Goal: Transaction & Acquisition: Purchase product/service

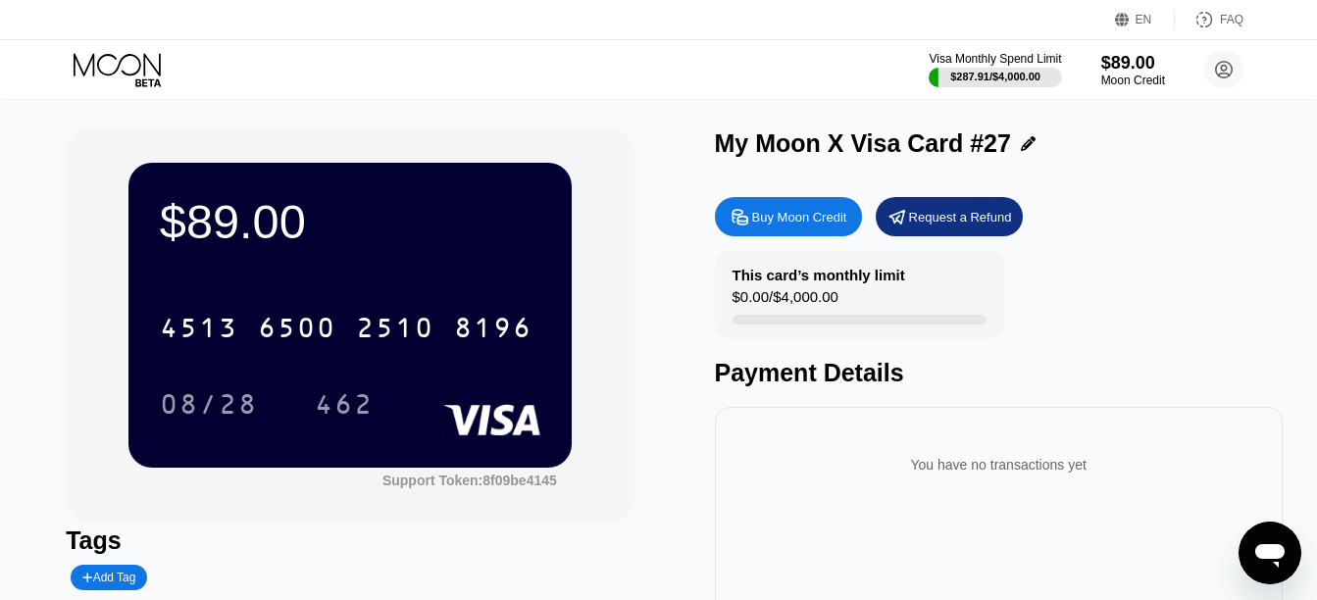
click at [115, 25] on div "EN Language Select an item Save FAQ" at bounding box center [658, 20] width 1317 height 40
click at [124, 44] on div "Visa Monthly Spend Limit $287.91 / $4,000.00 $89.00 Moon Credit [PERSON_NAME] […" at bounding box center [658, 69] width 1317 height 59
click at [133, 60] on icon at bounding box center [119, 70] width 91 height 34
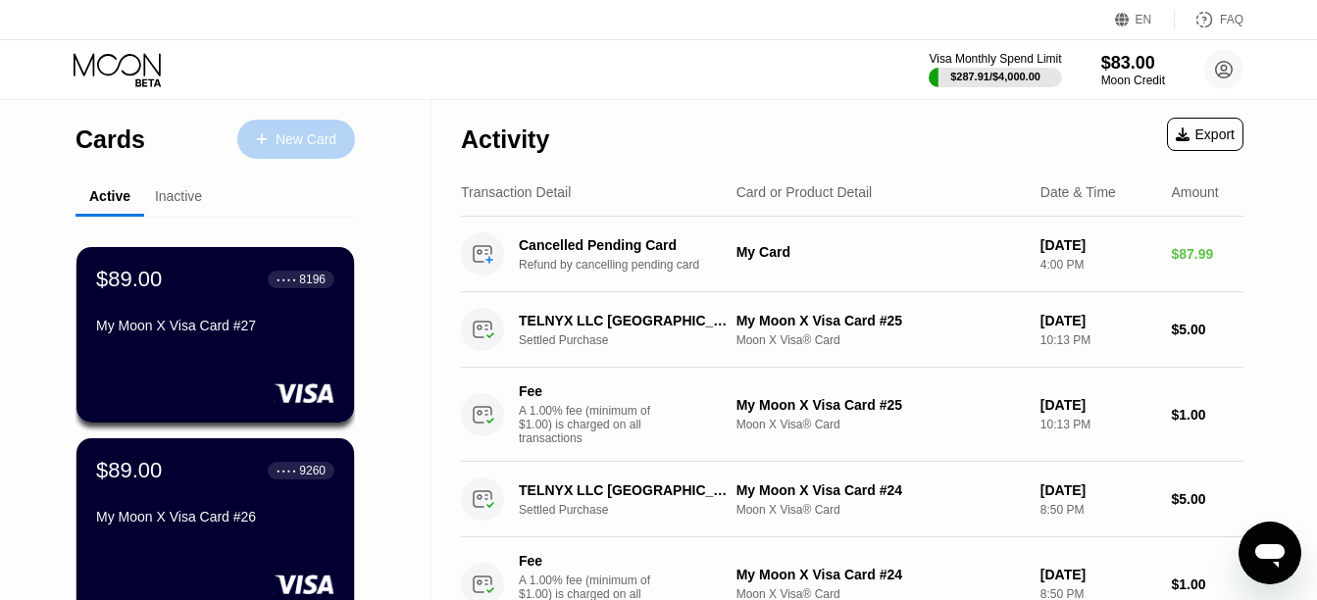
click at [315, 145] on div "New Card" at bounding box center [305, 139] width 61 height 17
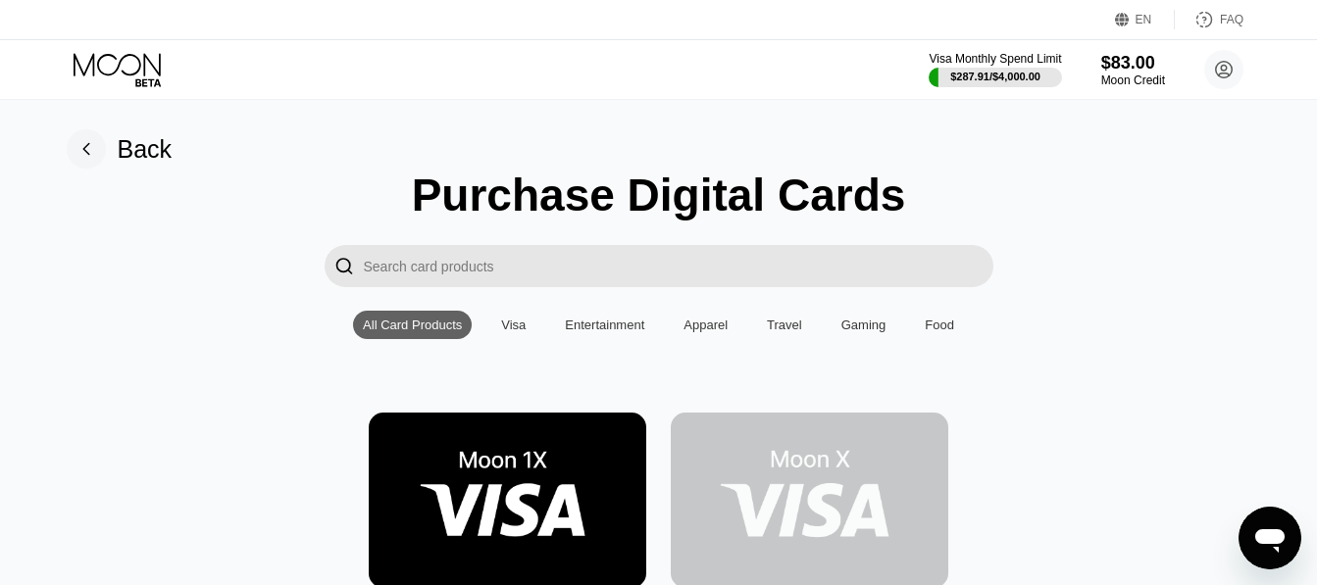
click at [699, 462] on img at bounding box center [809, 500] width 277 height 175
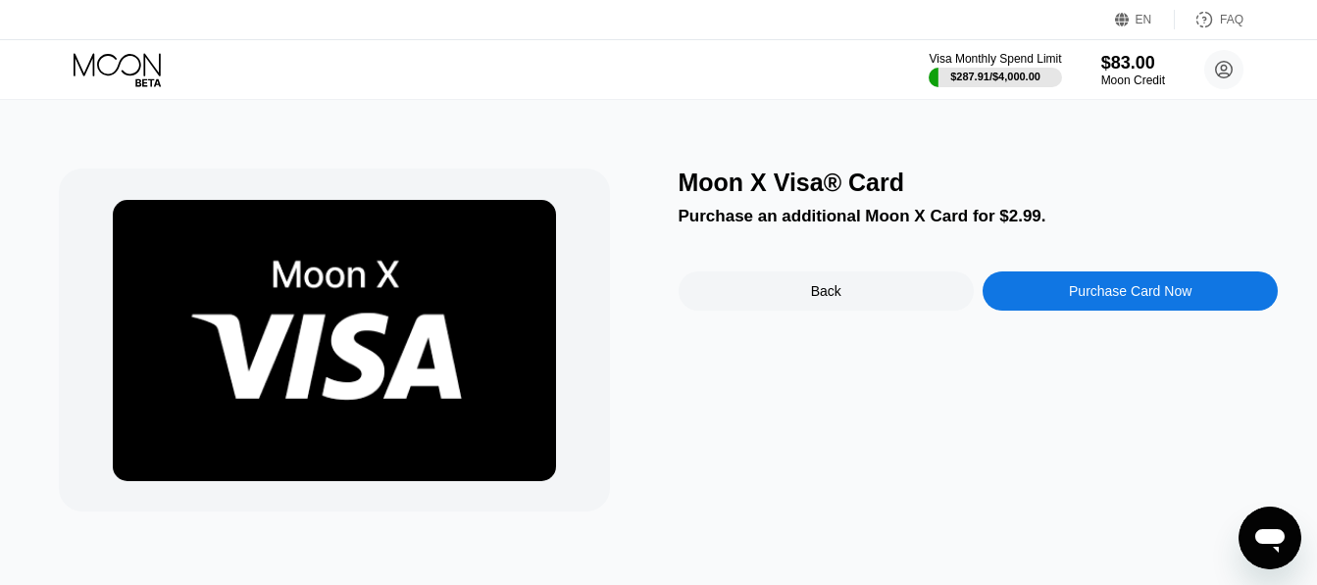
click at [149, 67] on icon at bounding box center [119, 70] width 91 height 34
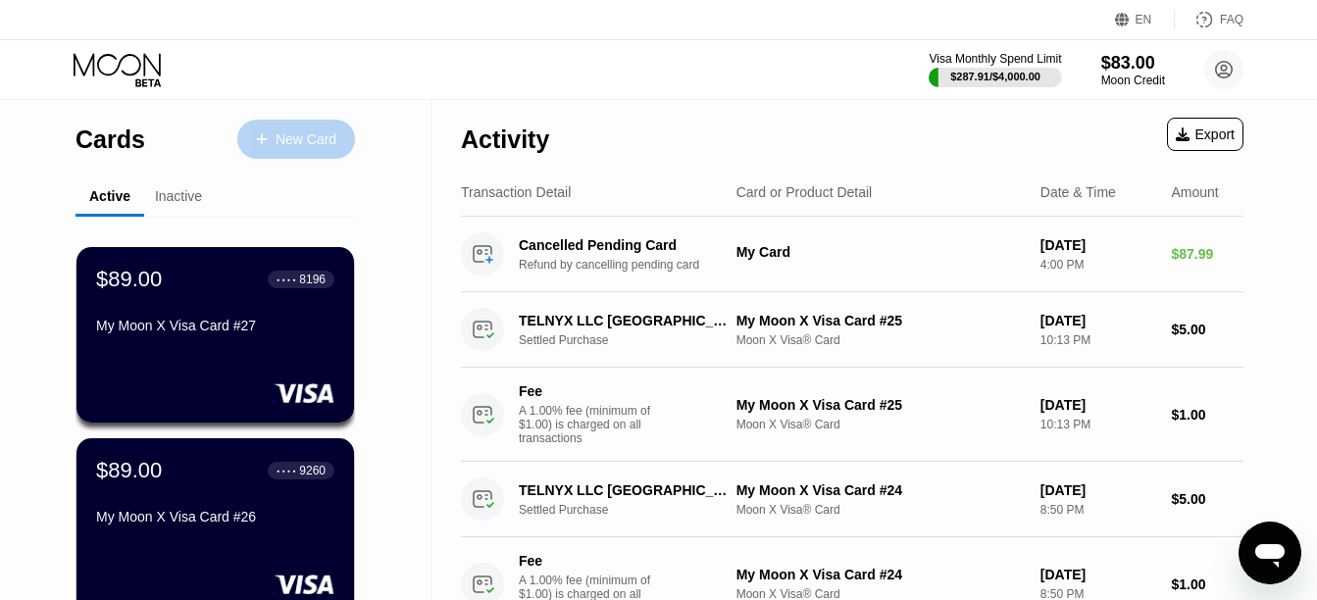
click at [274, 128] on div "New Card" at bounding box center [296, 139] width 118 height 39
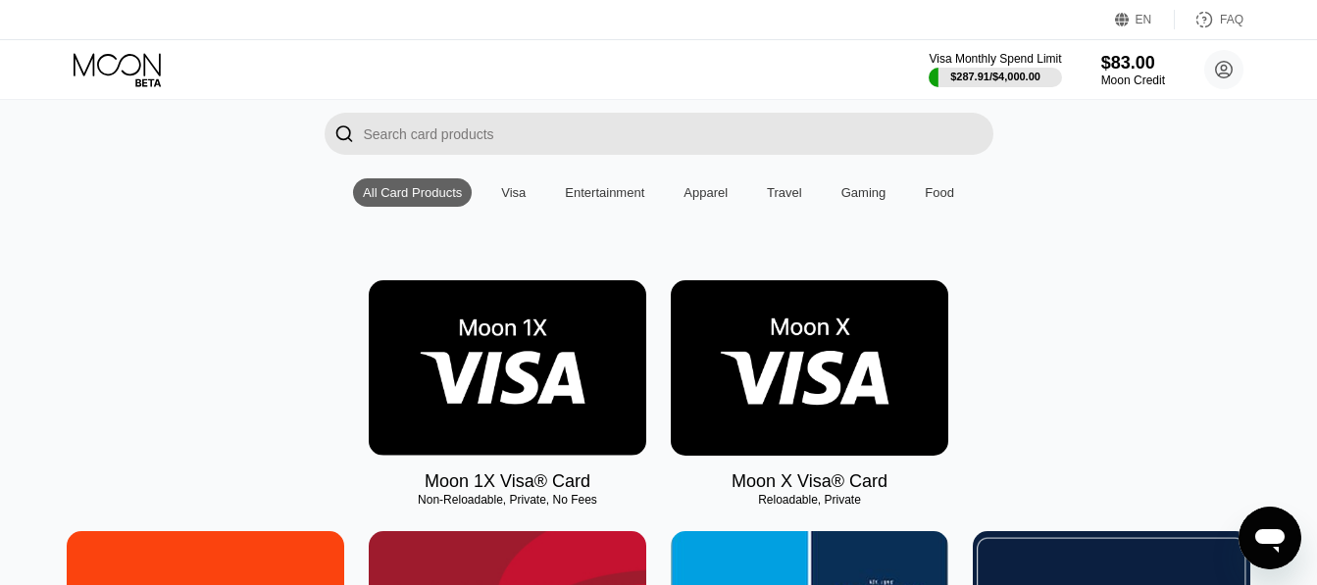
scroll to position [133, 0]
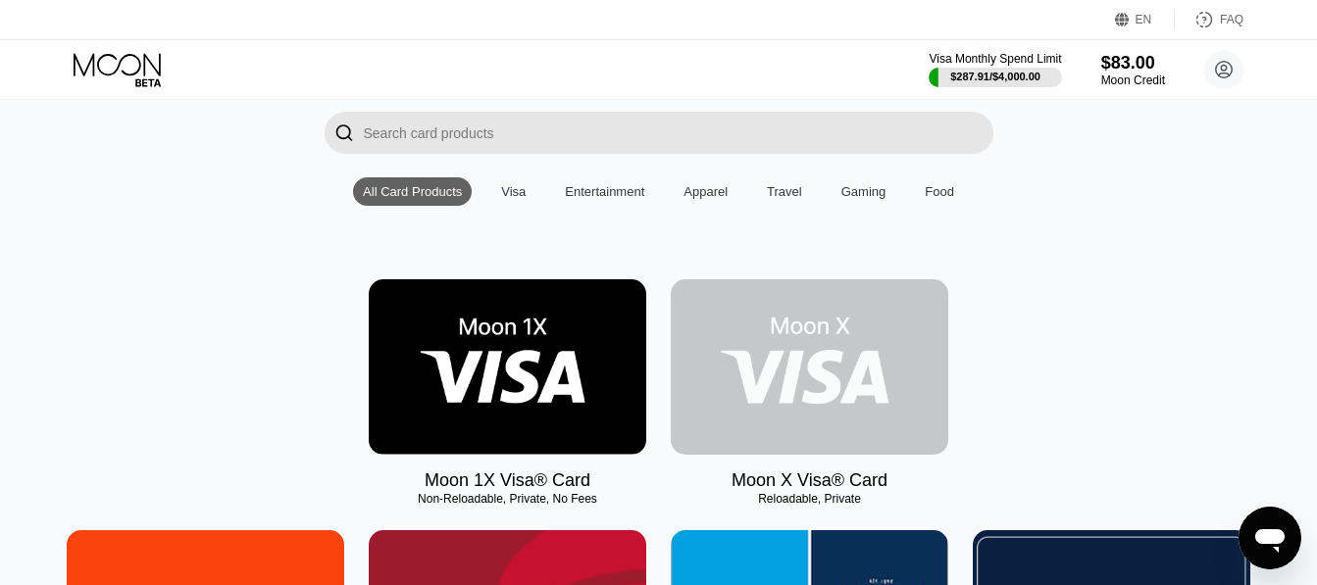
click at [782, 333] on img at bounding box center [809, 366] width 277 height 175
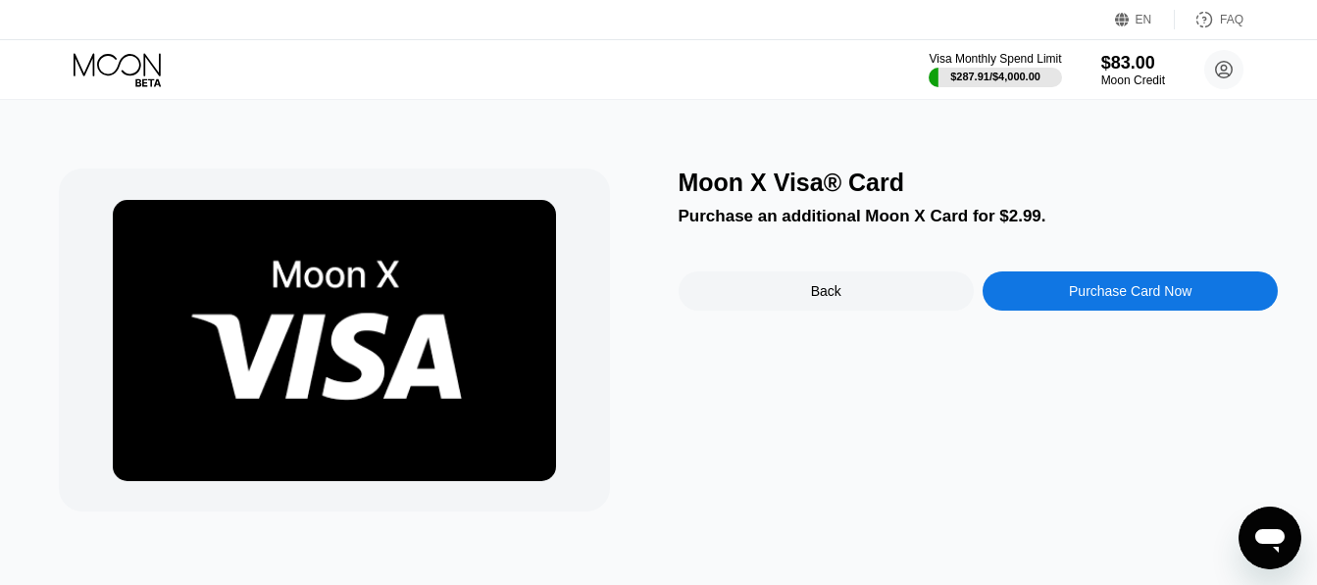
click at [1117, 296] on div "Purchase Card Now" at bounding box center [1130, 291] width 123 height 16
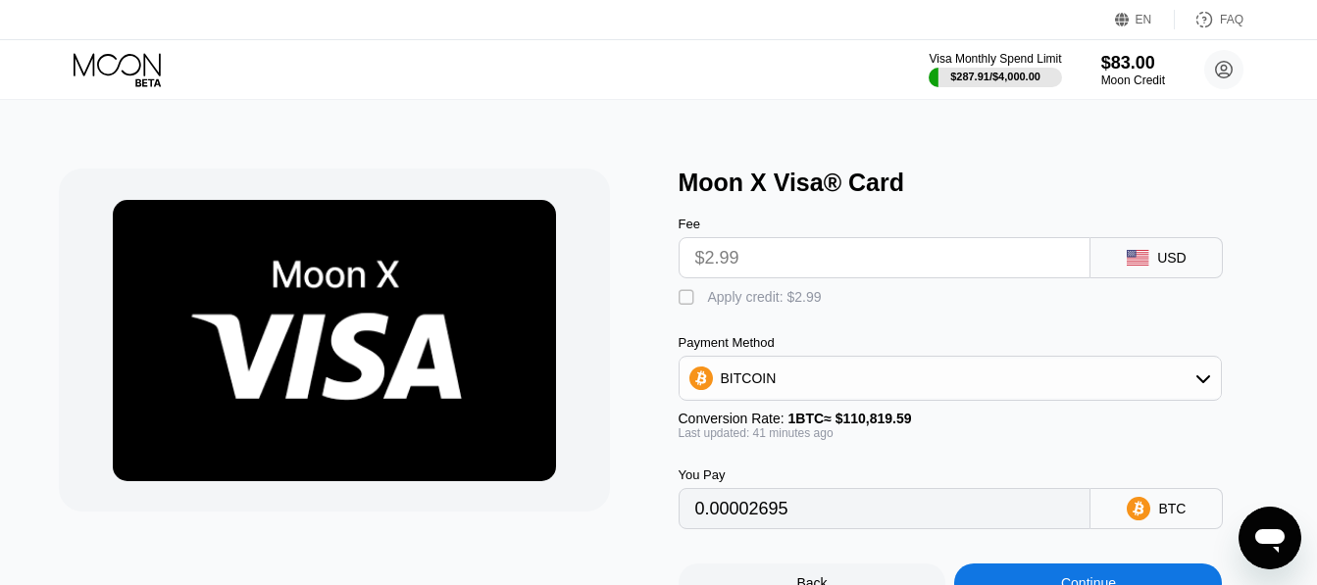
click at [690, 308] on div "" at bounding box center [688, 298] width 20 height 20
type input "0"
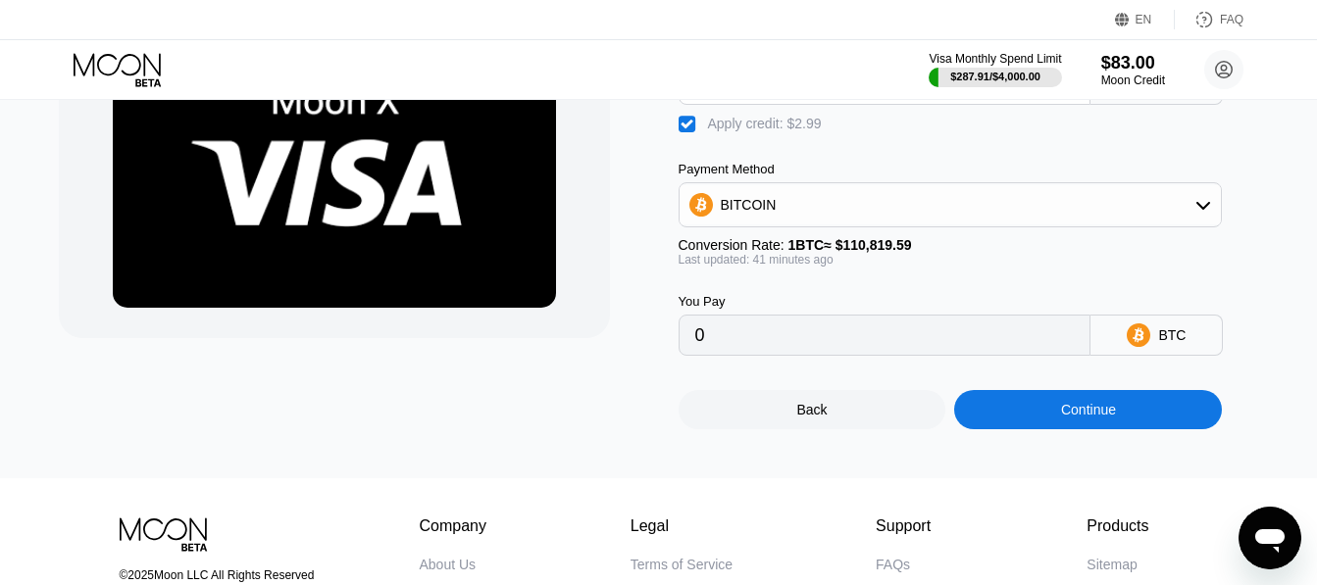
scroll to position [175, 0]
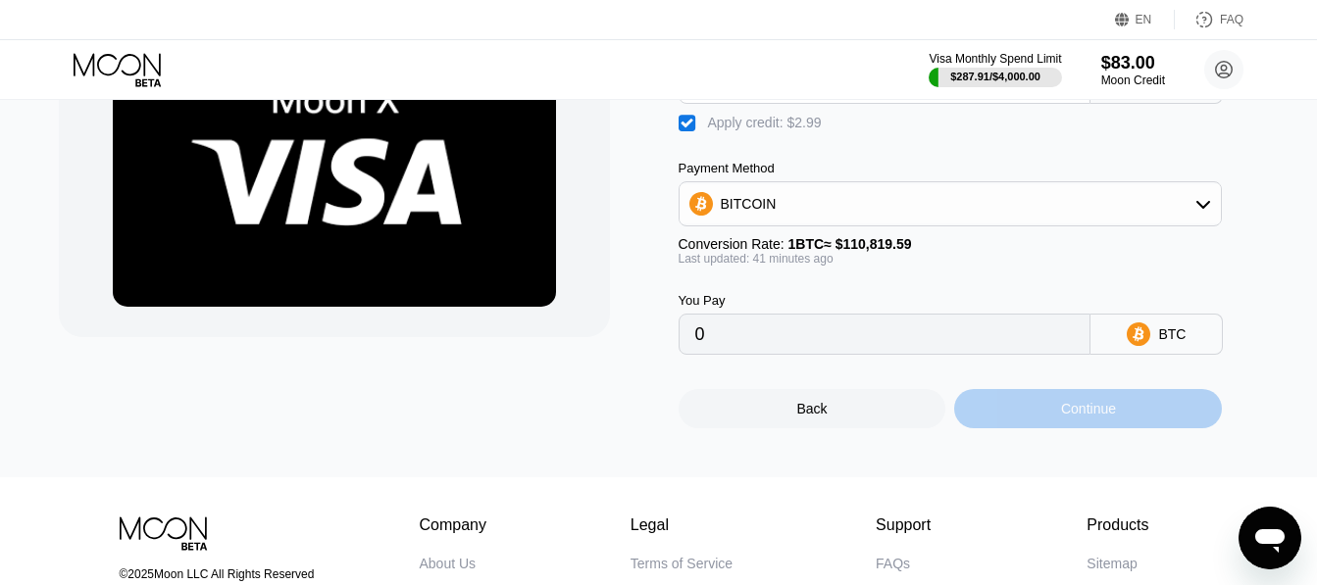
click at [1057, 421] on div "Continue" at bounding box center [1088, 408] width 268 height 39
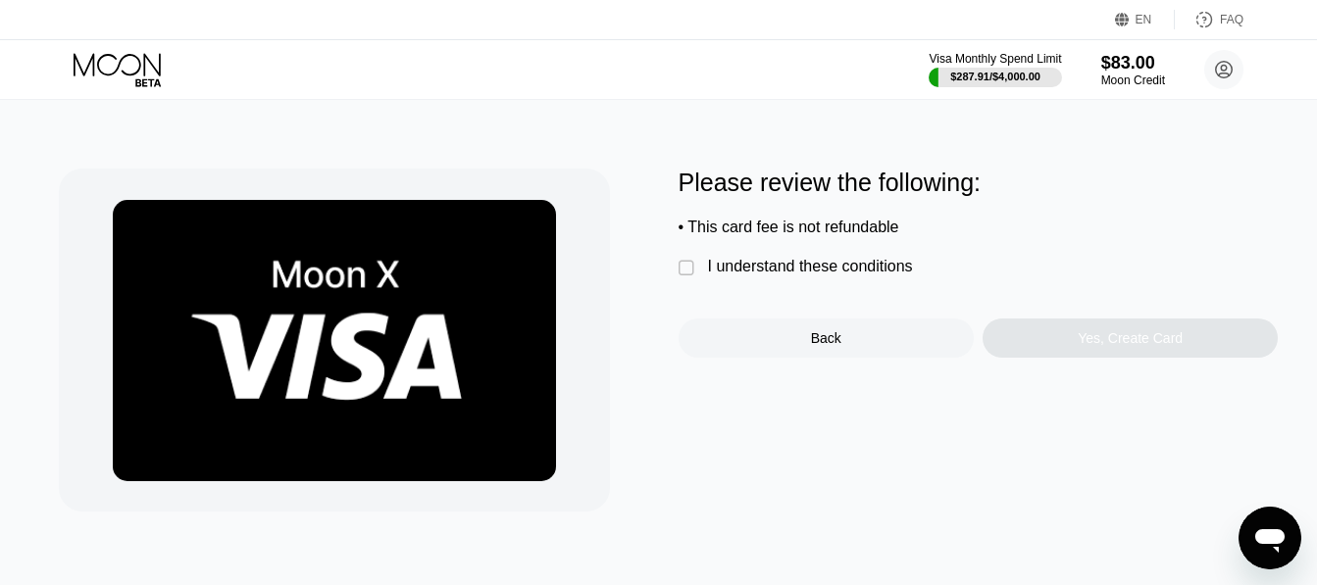
click at [772, 275] on div "I understand these conditions" at bounding box center [810, 267] width 205 height 18
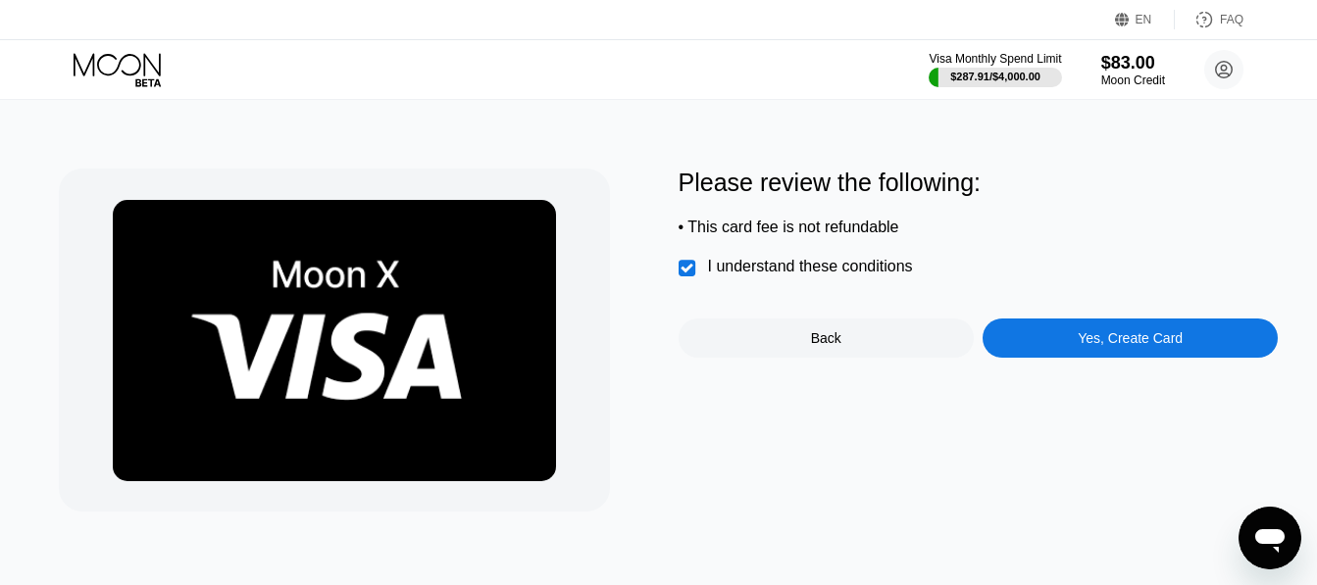
click at [1059, 323] on div "Please review the following: • This card fee is not refundable  I understand t…" at bounding box center [978, 263] width 600 height 189
click at [1071, 349] on div "Yes, Create Card" at bounding box center [1129, 338] width 295 height 39
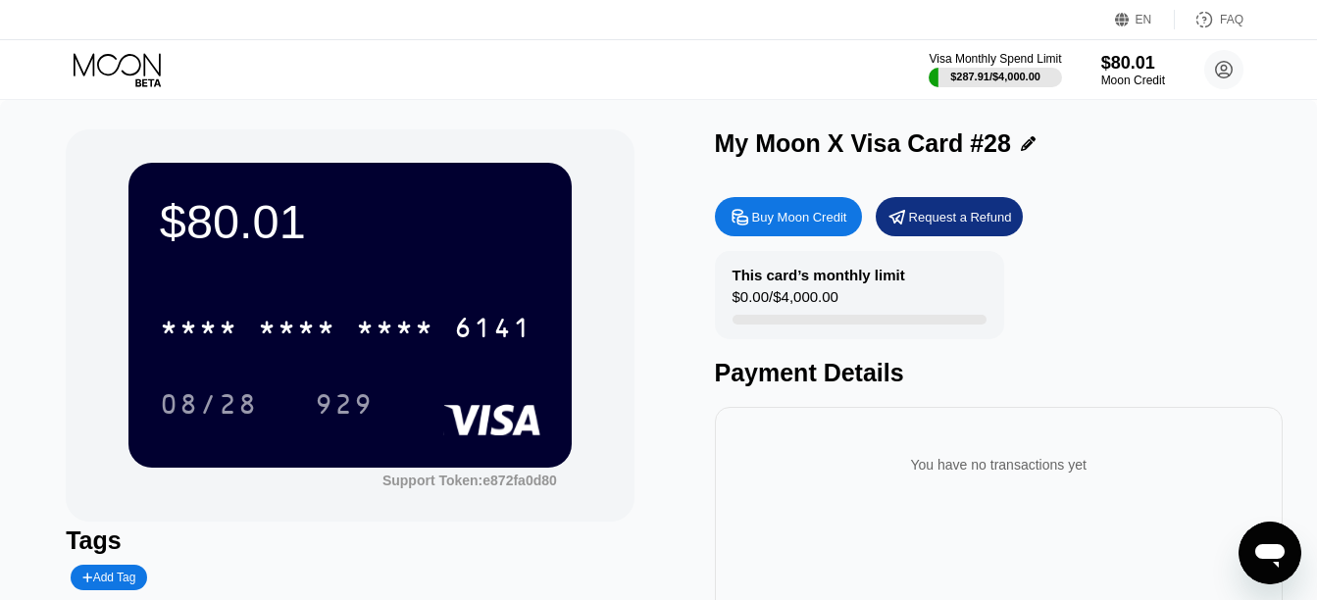
click at [381, 359] on div "* * * * * * * * * * * * 6141 08/28 929" at bounding box center [350, 346] width 380 height 116
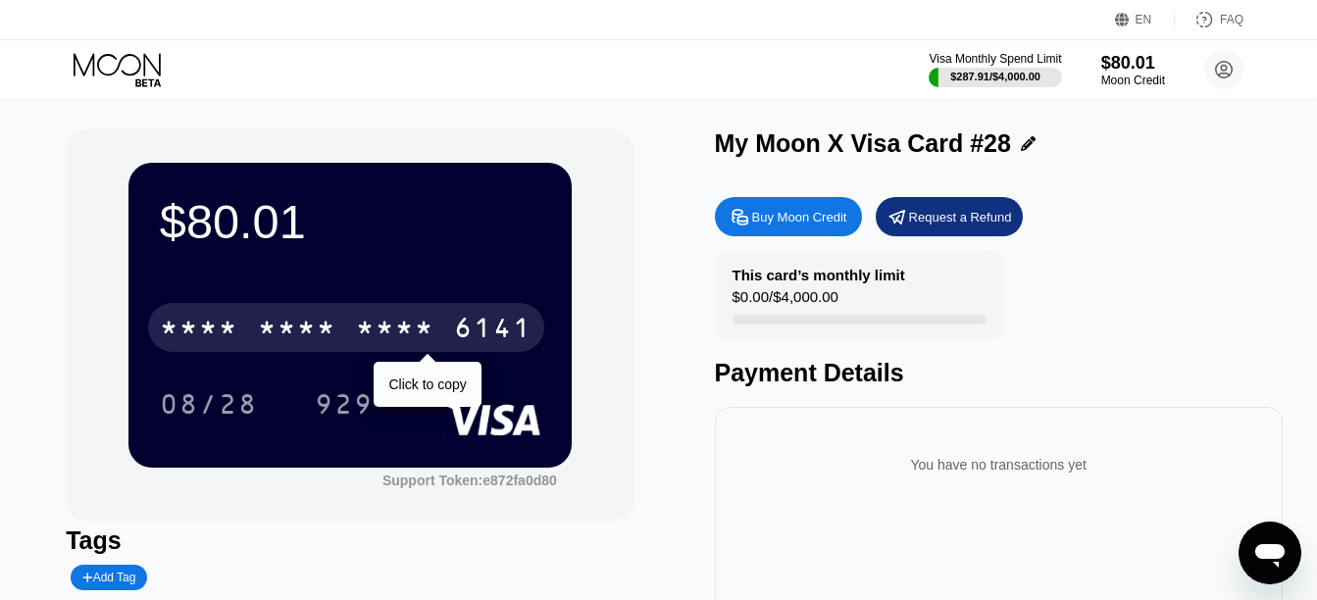
click at [381, 346] on div "* * * *" at bounding box center [395, 330] width 78 height 31
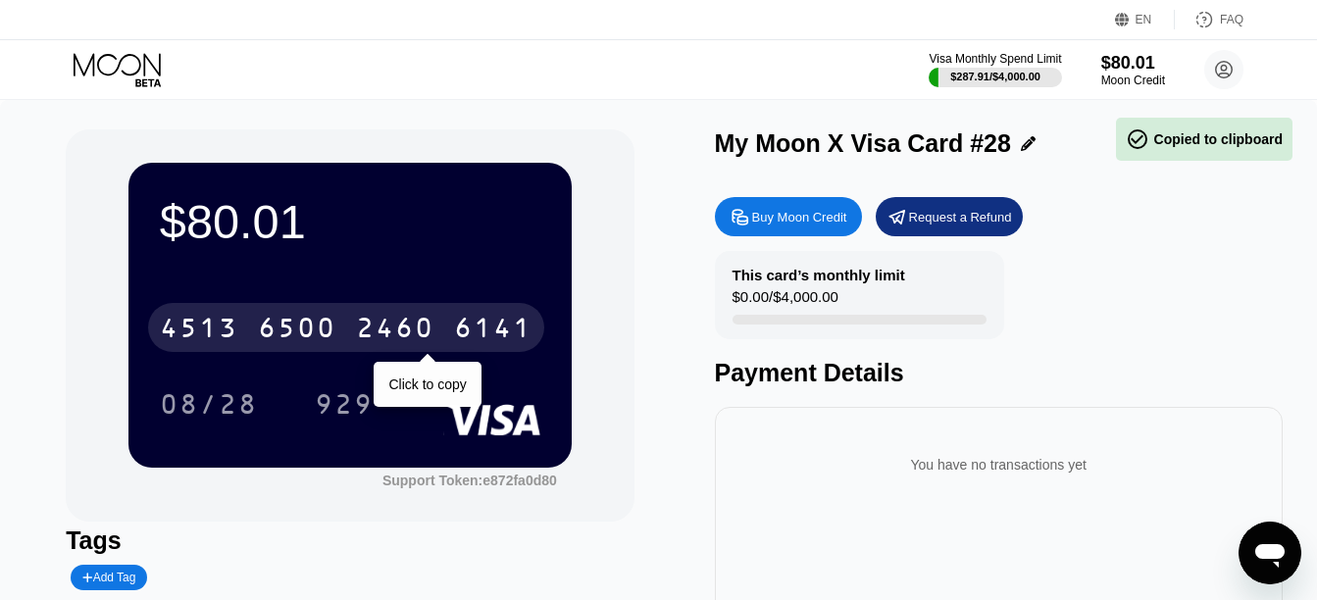
click at [381, 346] on div "2460" at bounding box center [395, 330] width 78 height 31
click at [381, 346] on div "* * * *" at bounding box center [395, 330] width 78 height 31
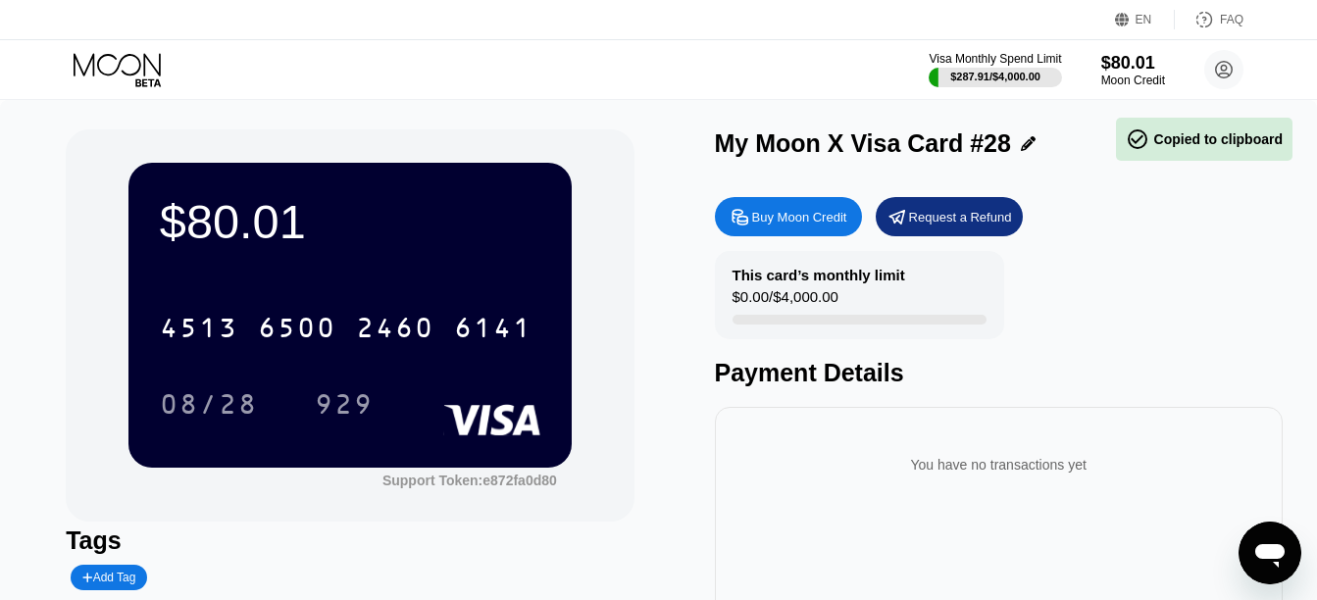
click at [443, 396] on div "08/28 929" at bounding box center [350, 403] width 380 height 49
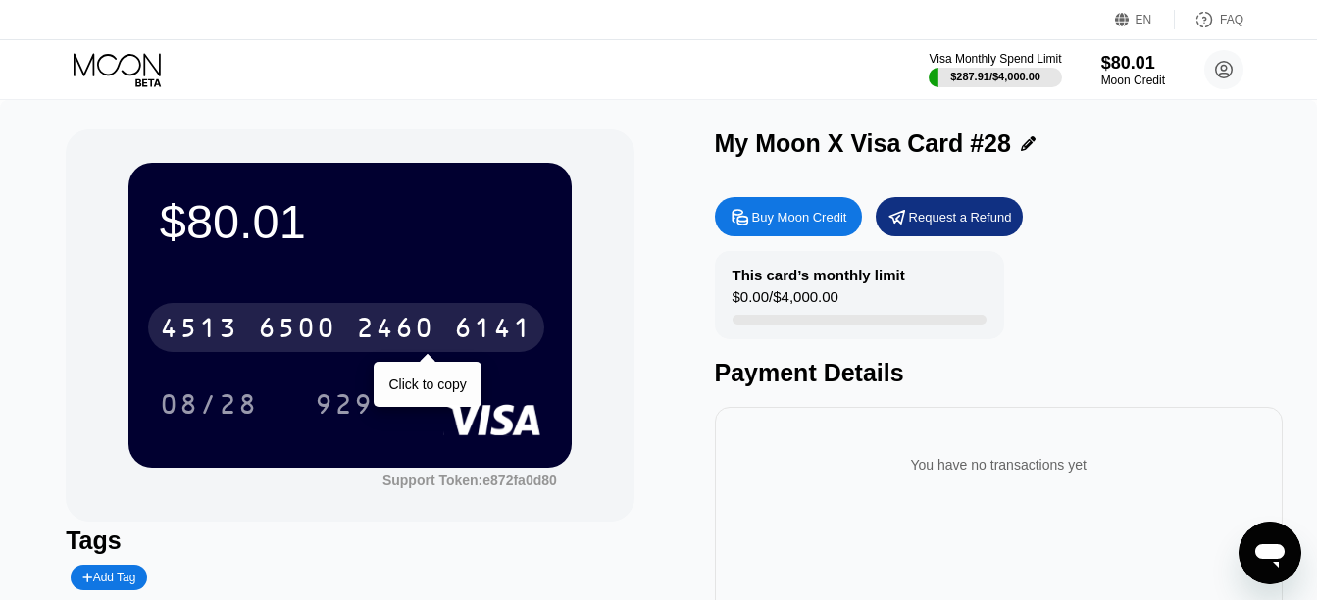
click at [392, 329] on div "2460" at bounding box center [395, 330] width 78 height 31
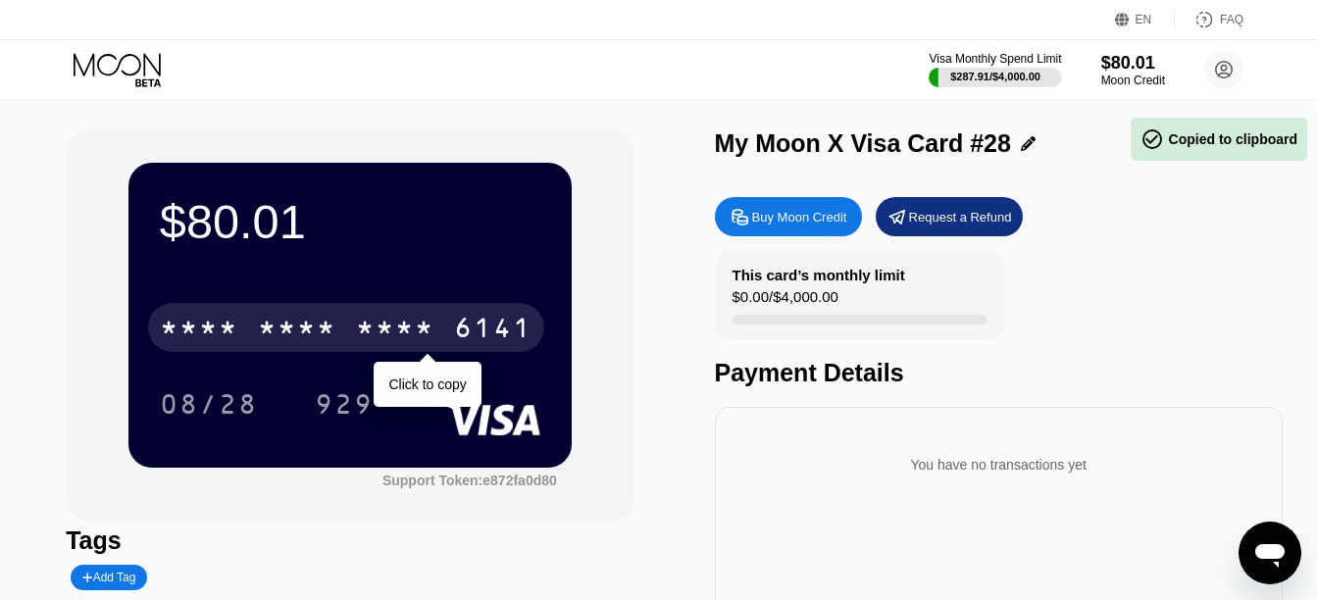
click at [392, 329] on div "* * * *" at bounding box center [395, 330] width 78 height 31
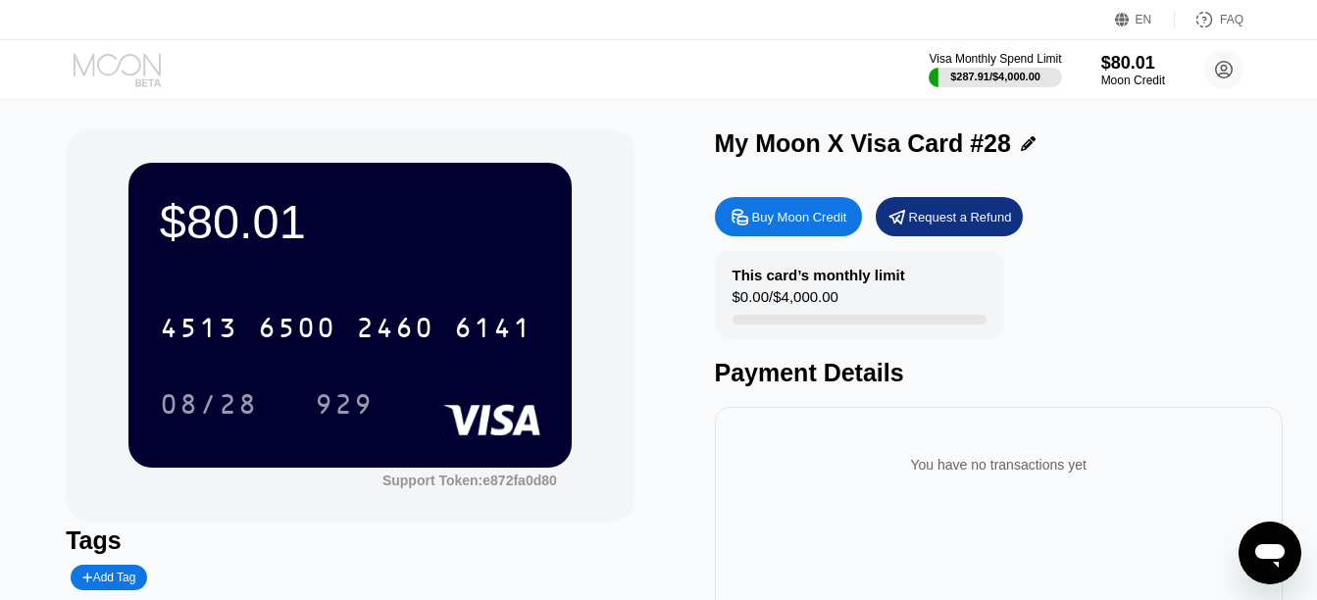
click at [135, 61] on icon at bounding box center [119, 70] width 91 height 34
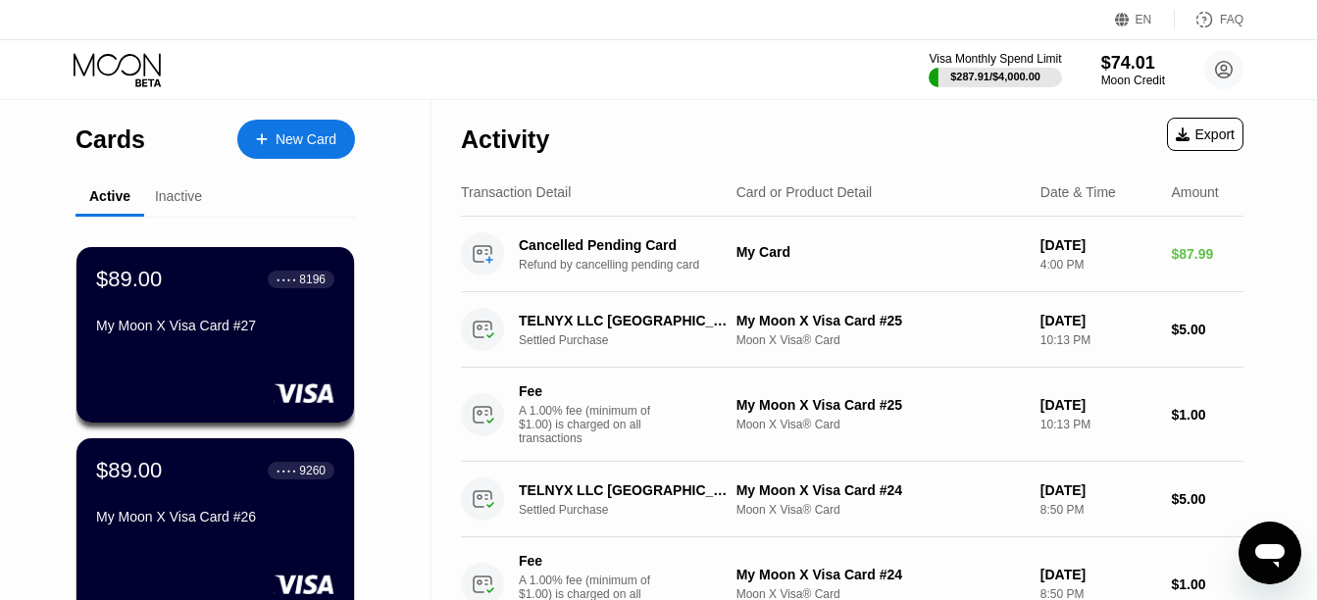
click at [307, 132] on div "New Card" at bounding box center [305, 139] width 61 height 17
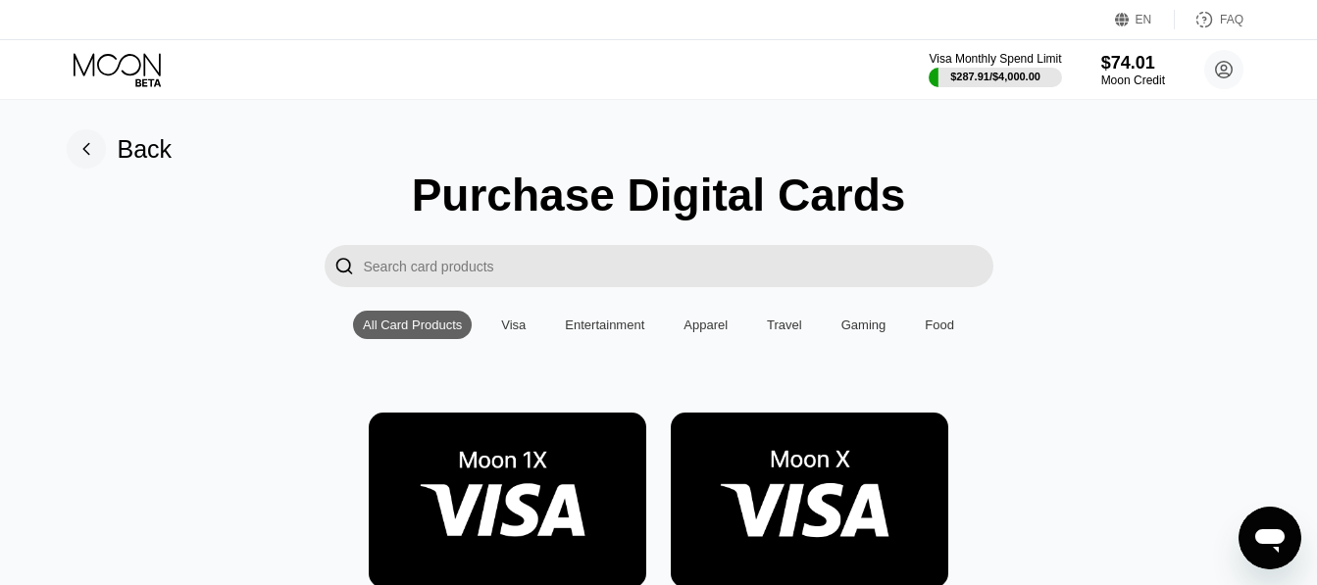
click at [772, 458] on img at bounding box center [809, 500] width 277 height 175
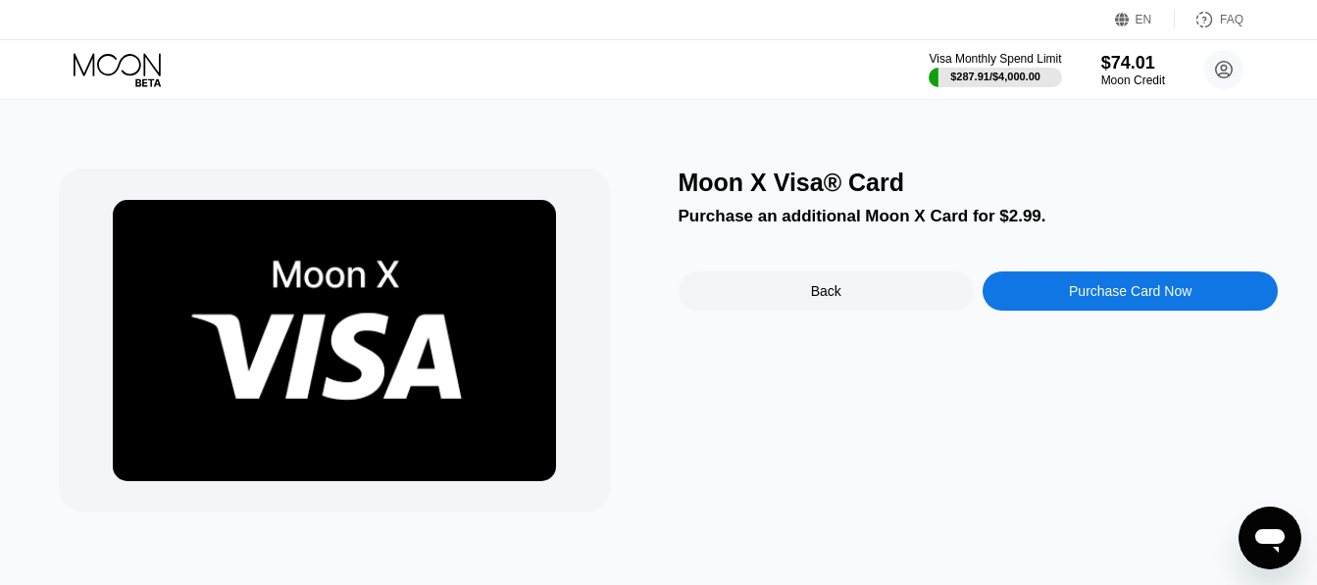
click at [1186, 286] on div "Purchase Card Now" at bounding box center [1129, 291] width 295 height 39
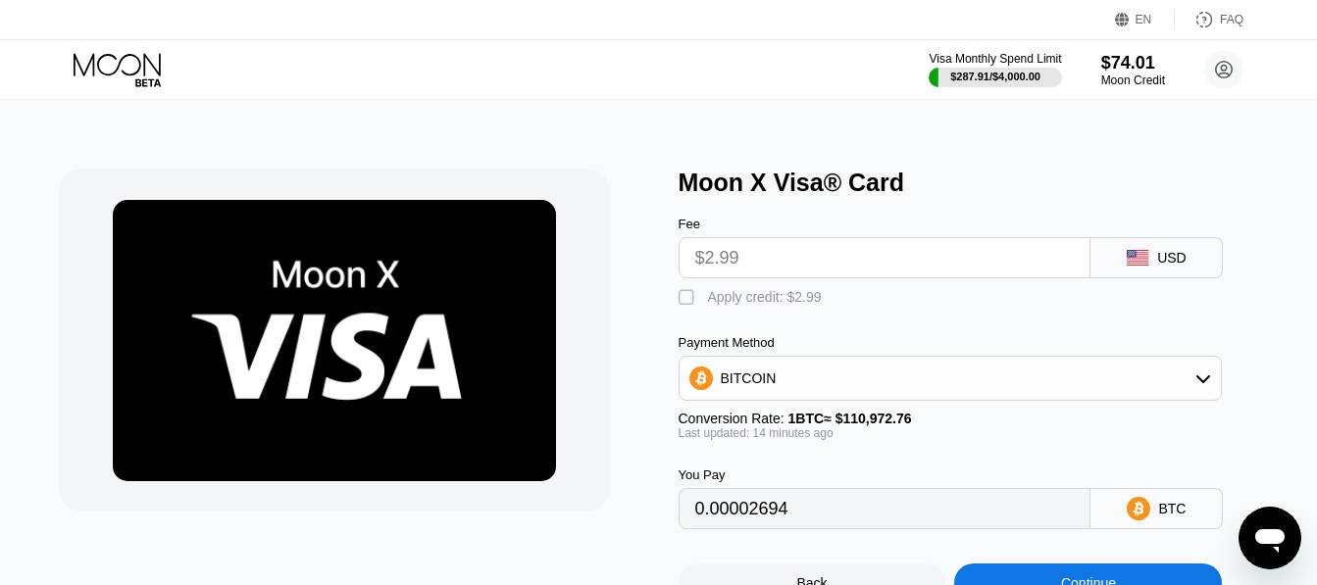
click at [796, 305] on div "Apply credit: $2.99" at bounding box center [765, 297] width 114 height 16
type input "0"
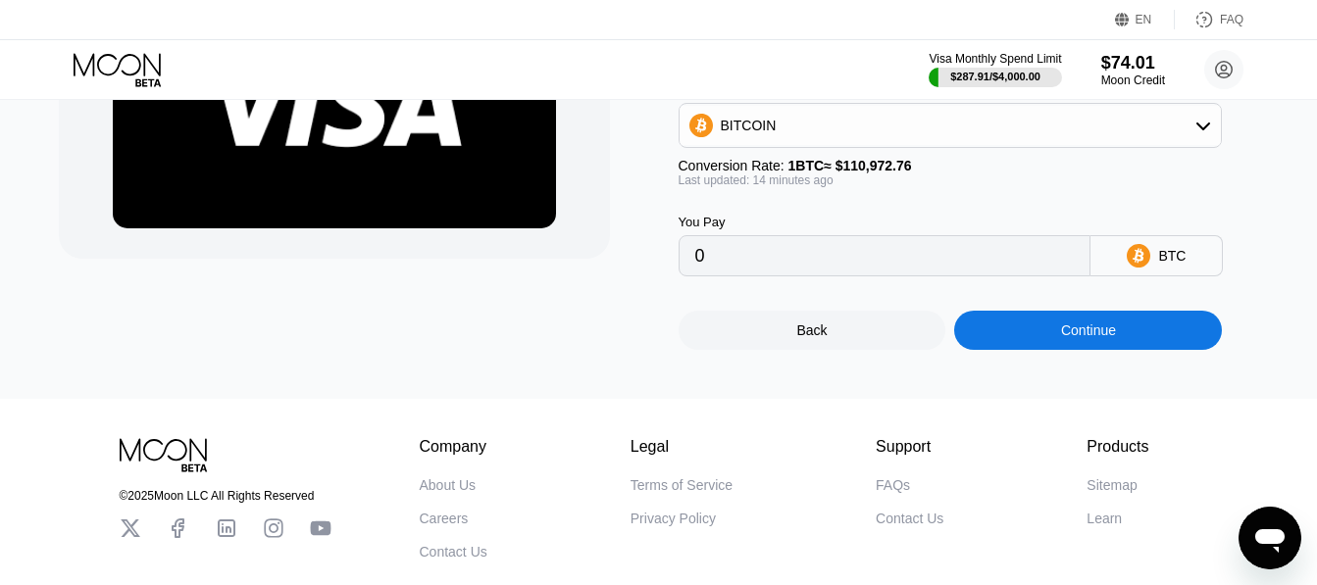
scroll to position [258, 0]
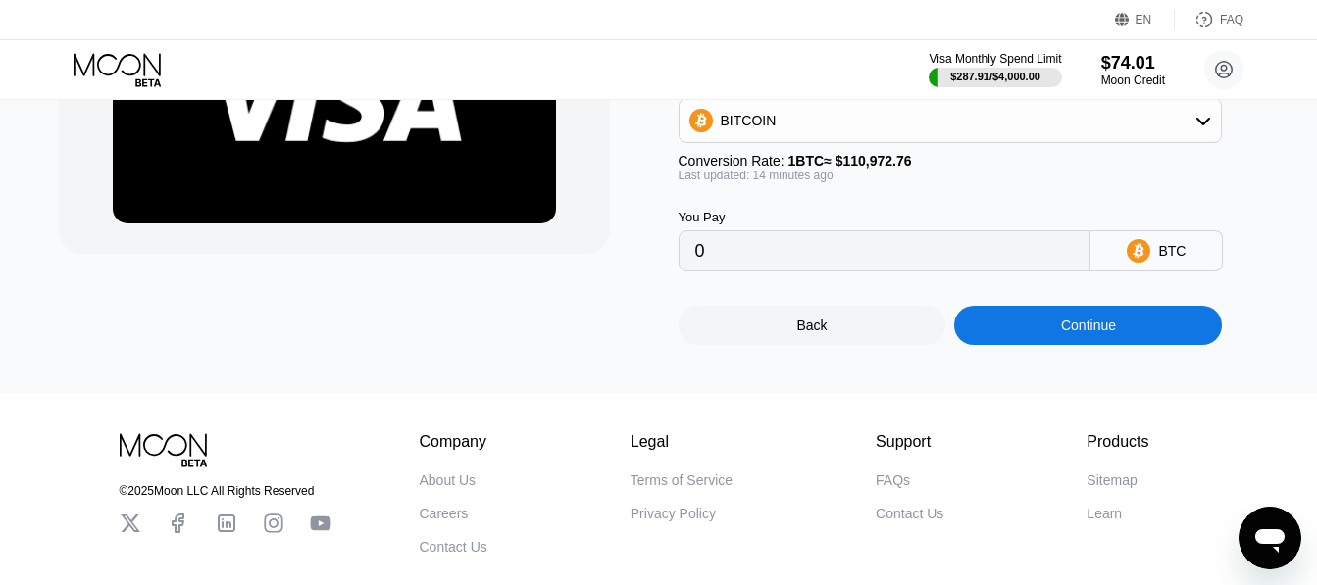
click at [1014, 342] on div "Continue" at bounding box center [1088, 325] width 268 height 39
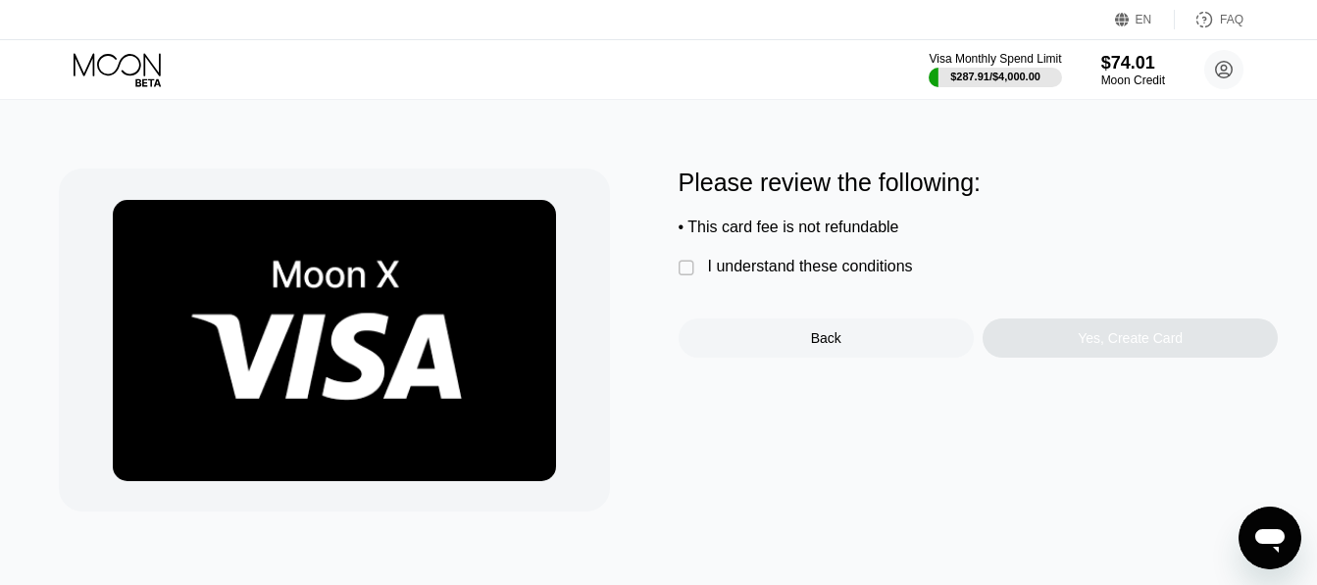
click at [805, 272] on div "I understand these conditions" at bounding box center [810, 267] width 205 height 18
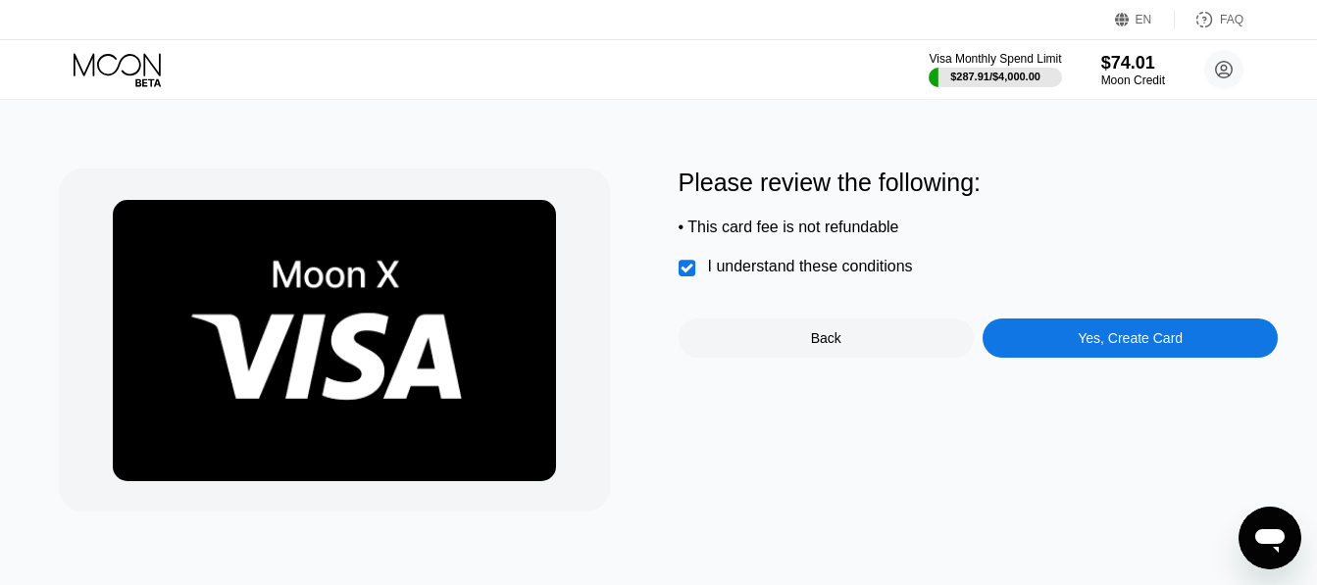
click at [1060, 358] on div "Yes, Create Card" at bounding box center [1129, 338] width 295 height 39
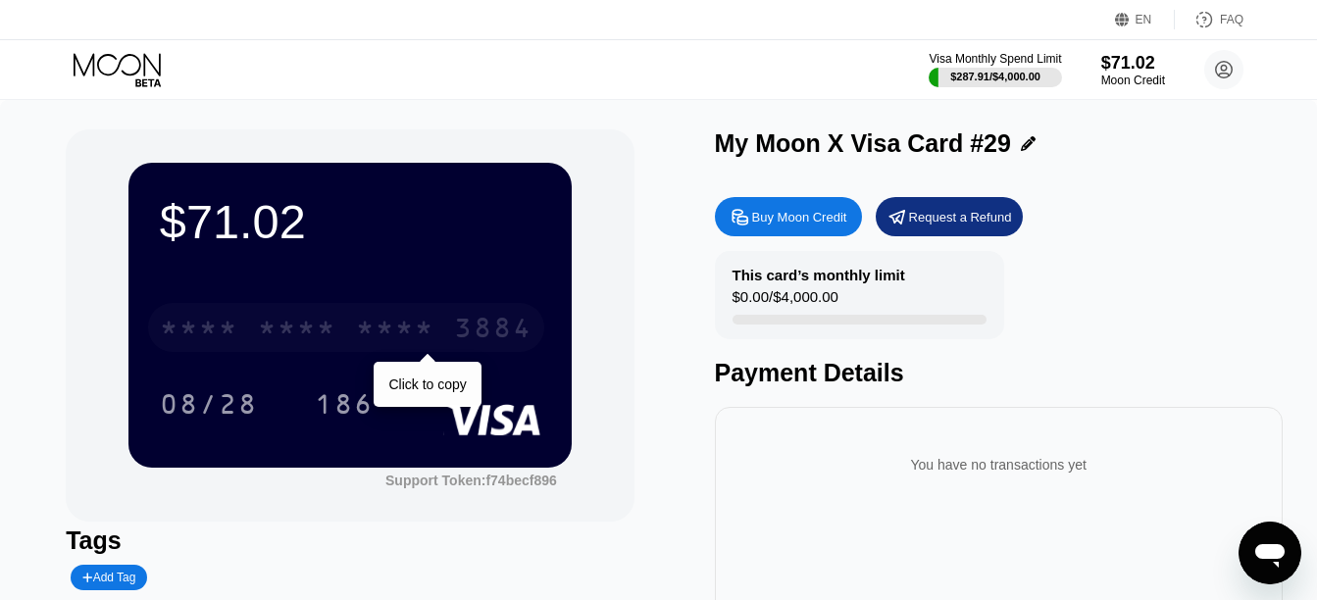
click at [426, 346] on div "* * * *" at bounding box center [395, 330] width 78 height 31
click at [433, 342] on div "2872" at bounding box center [395, 330] width 78 height 31
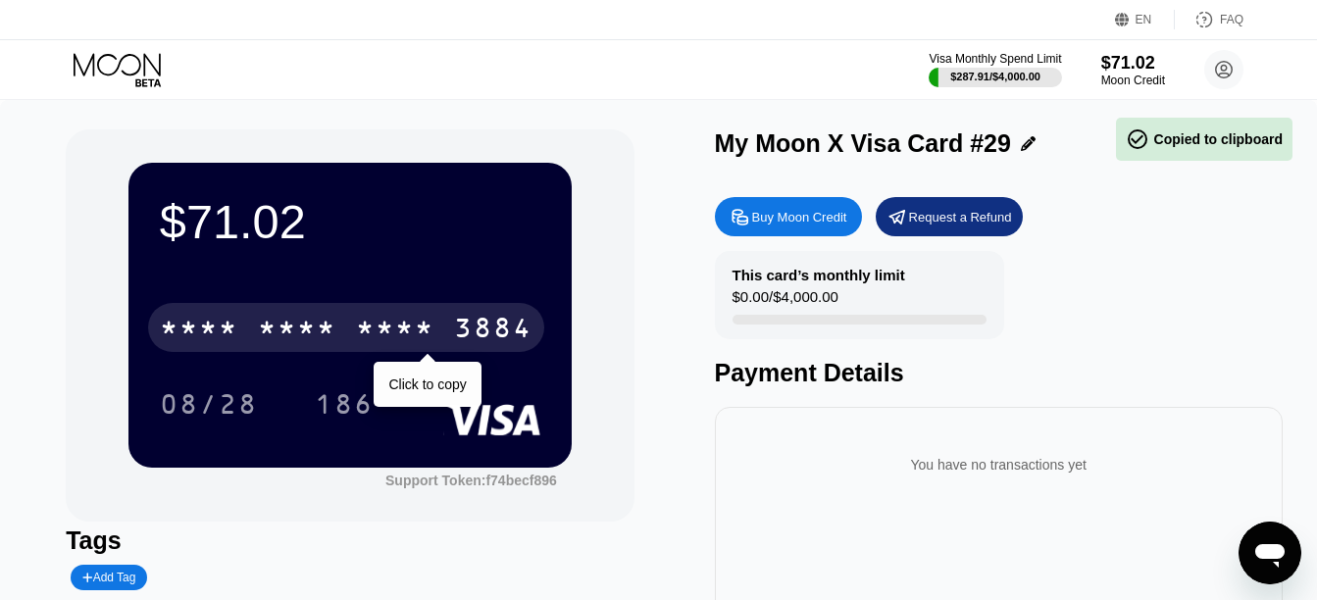
click at [433, 342] on div "* * * *" at bounding box center [395, 330] width 78 height 31
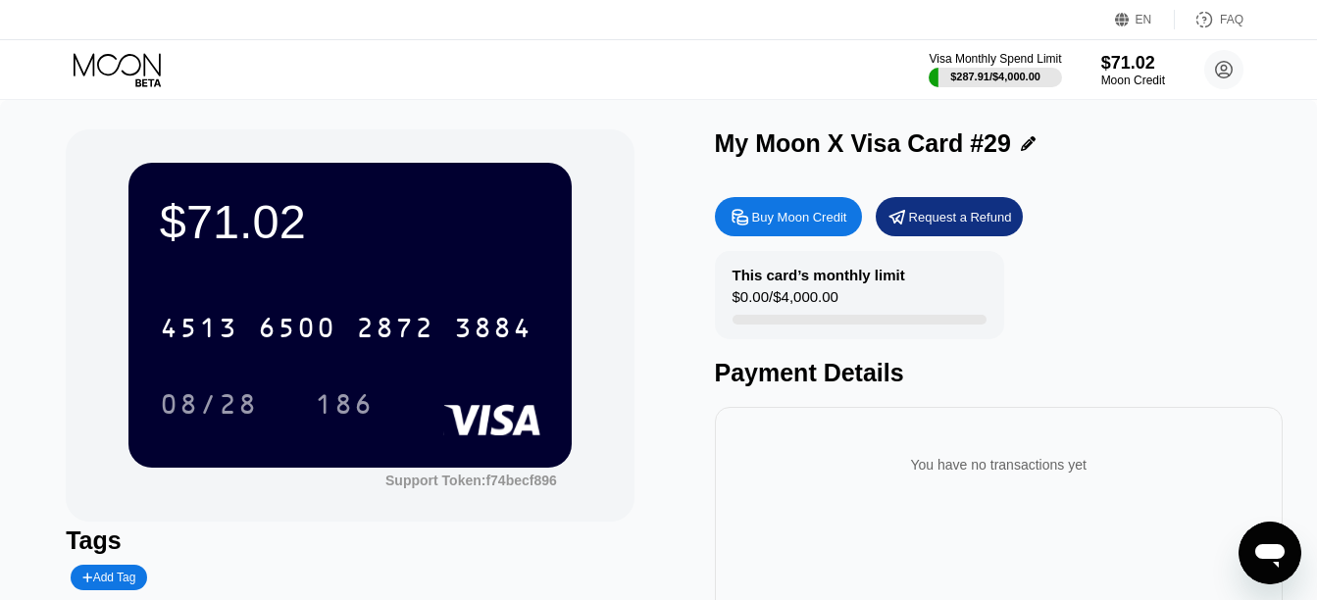
click at [90, 39] on div "EN Language Select an item Save FAQ" at bounding box center [658, 20] width 1317 height 40
click at [123, 94] on div "Visa Monthly Spend Limit $287.91 / $4,000.00 $71.02 Moon Credit Sadiel Amparo s…" at bounding box center [658, 69] width 1317 height 59
click at [126, 58] on icon at bounding box center [119, 70] width 91 height 34
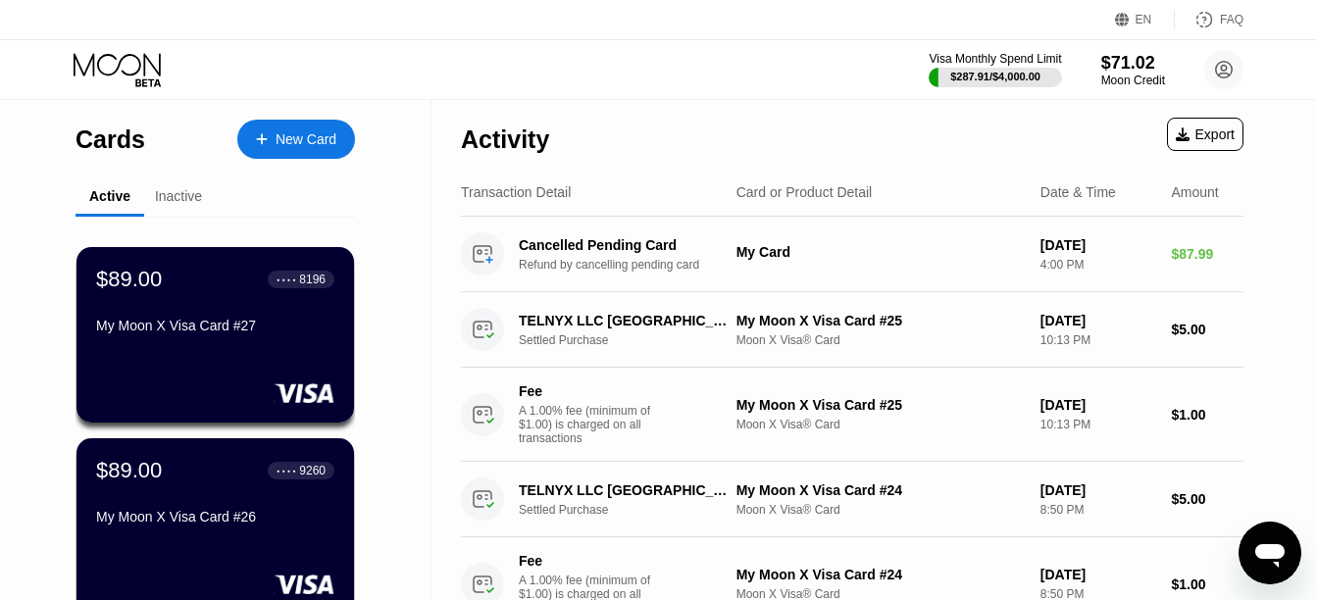
click at [264, 128] on div "New Card" at bounding box center [296, 139] width 118 height 39
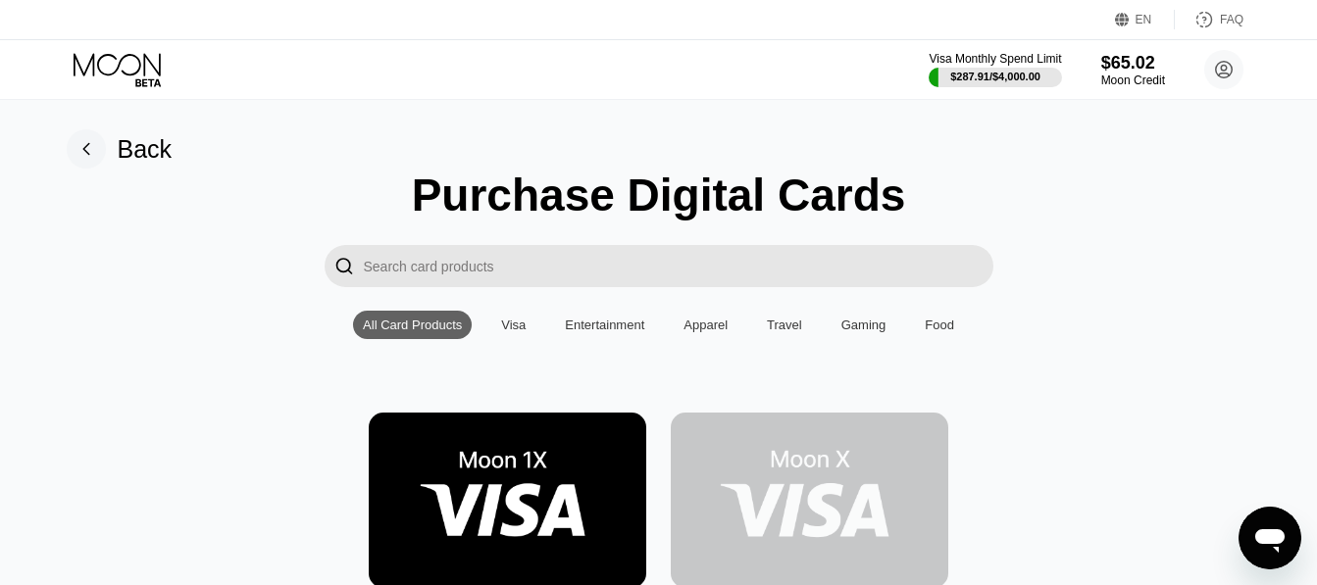
click at [836, 484] on img at bounding box center [809, 500] width 277 height 175
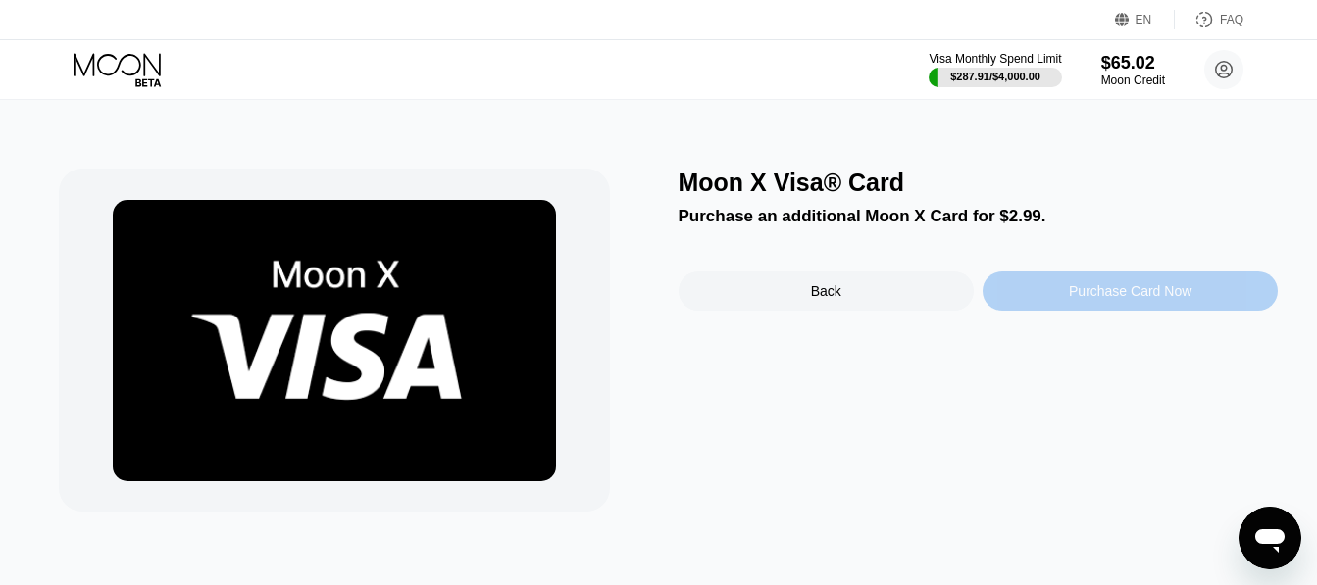
click at [1070, 311] on div "Purchase Card Now" at bounding box center [1129, 291] width 295 height 39
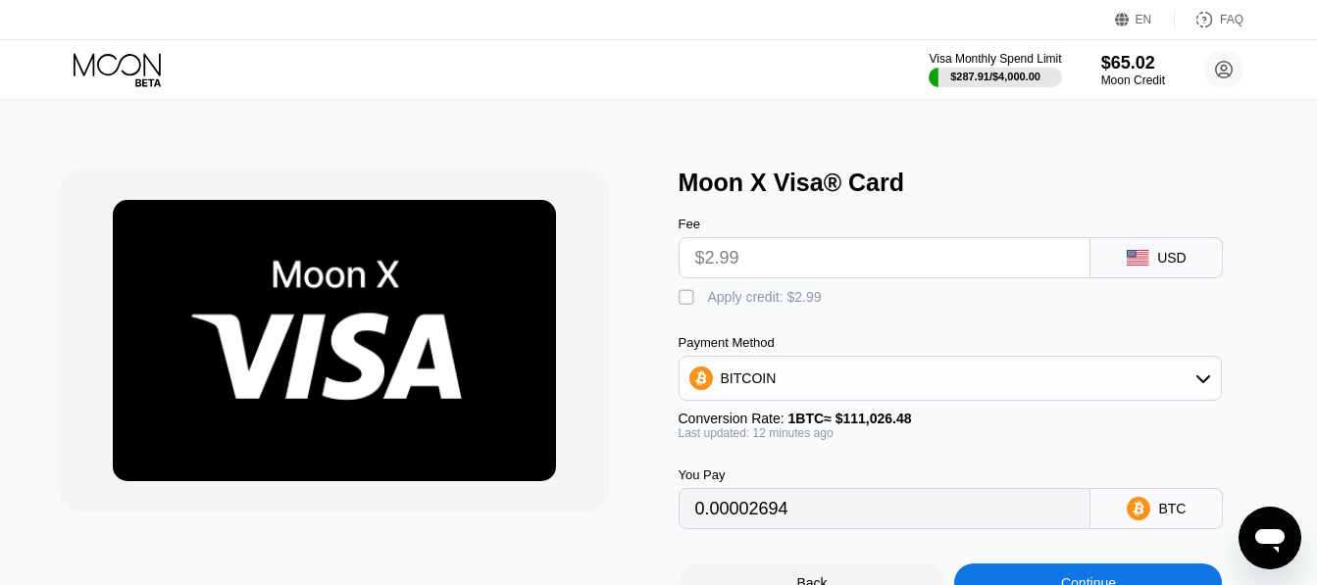
click at [724, 308] on div " Apply credit: $2.99" at bounding box center [754, 298] width 153 height 20
type input "0"
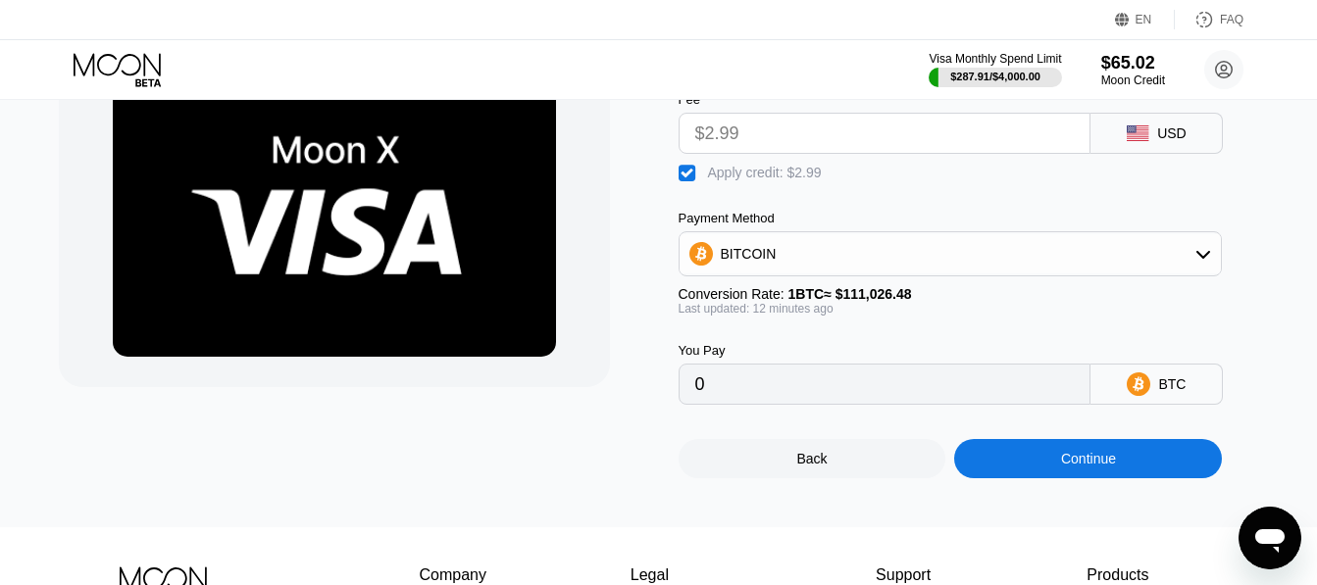
scroll to position [125, 0]
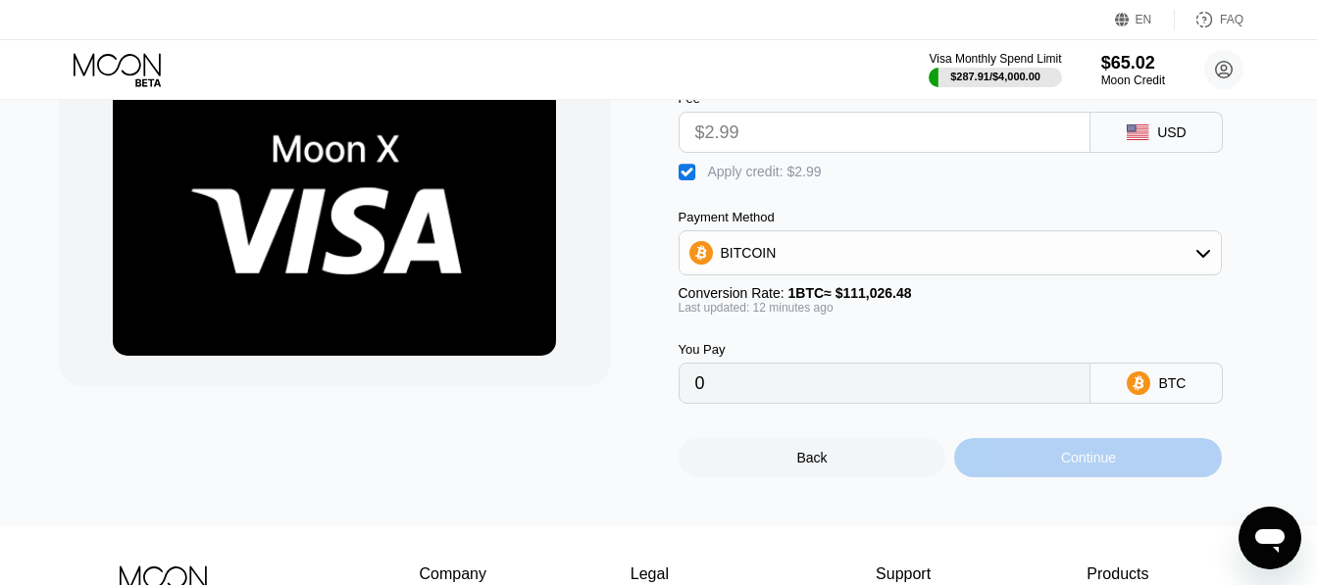
click at [1040, 458] on div "Continue" at bounding box center [1088, 457] width 268 height 39
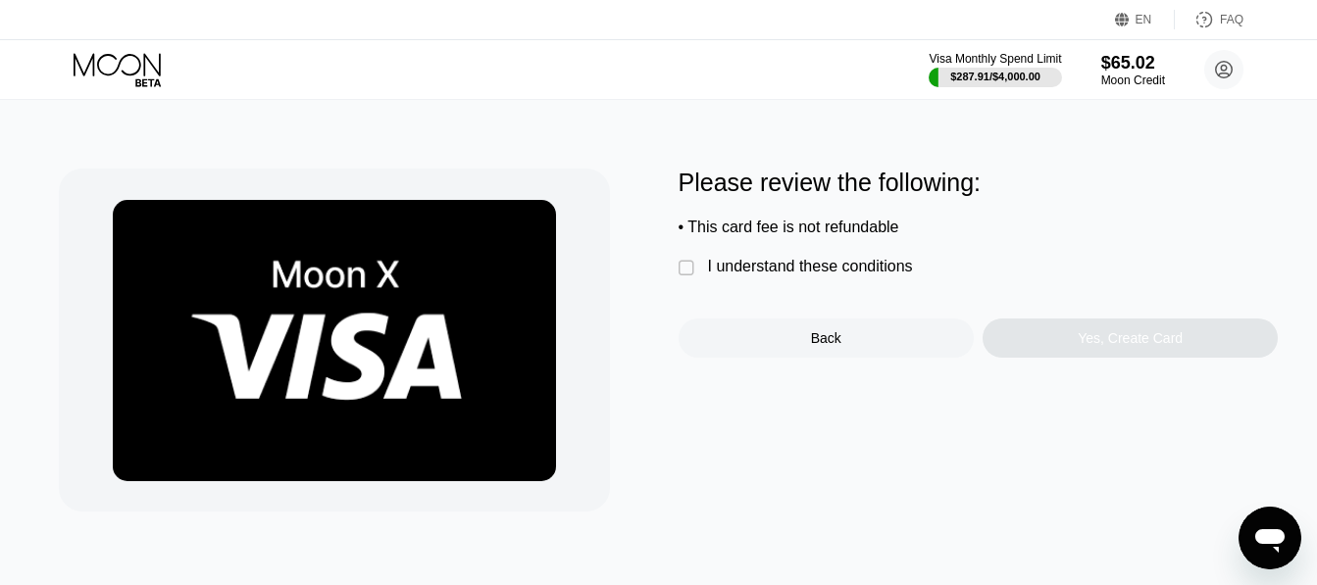
click at [725, 275] on div "I understand these conditions" at bounding box center [810, 267] width 205 height 18
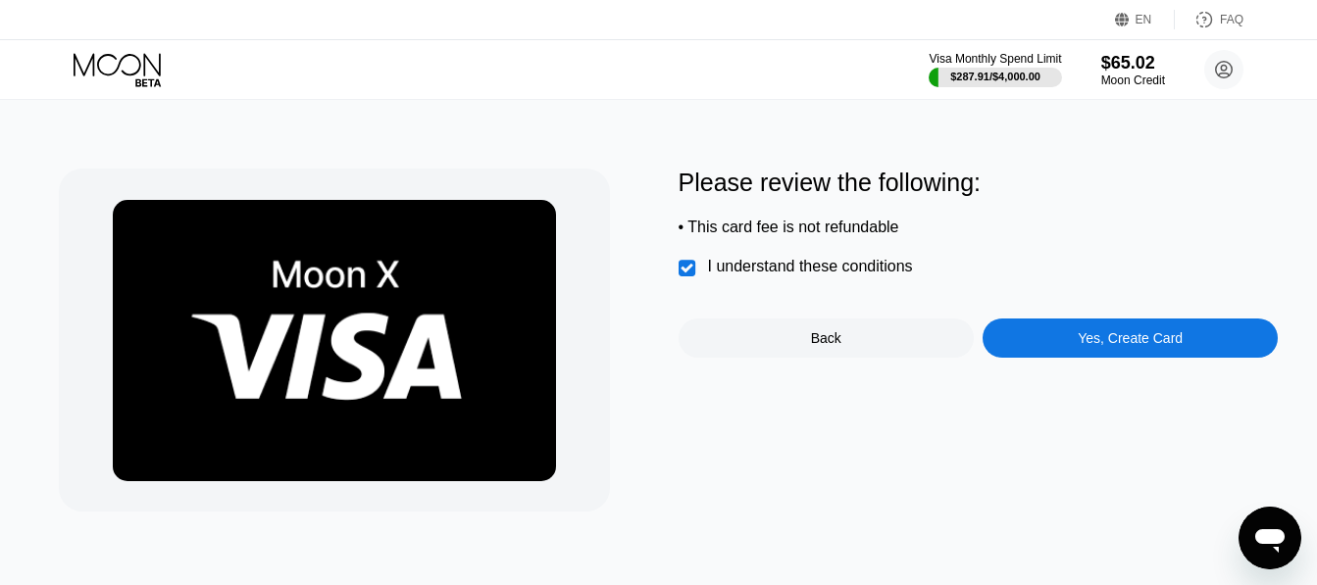
click at [1068, 358] on div "Yes, Create Card" at bounding box center [1129, 338] width 295 height 39
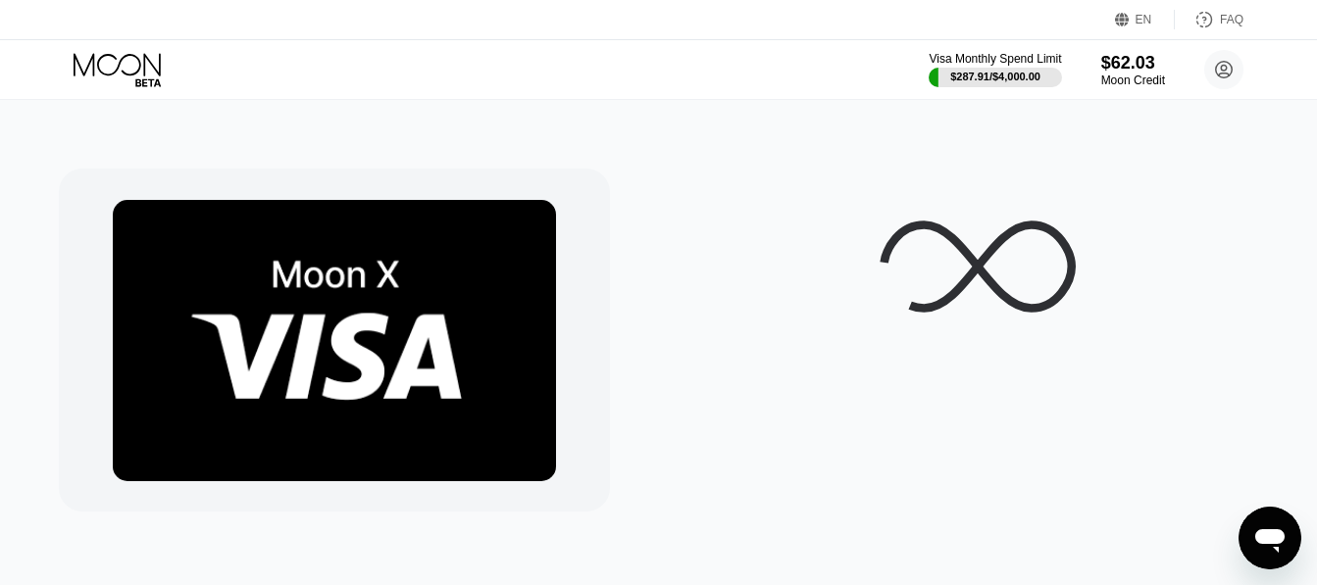
click at [1293, 65] on div "Visa Monthly Spend Limit $287.91 / $4,000.00 $62.03 Moon Credit Sadiel Amparo s…" at bounding box center [658, 69] width 1317 height 59
click at [947, 216] on icon at bounding box center [977, 267] width 196 height 196
click at [751, 81] on div "Visa Monthly Spend Limit $287.91 / $4,000.00 $62.03 Moon Credit Sadiel Amparo s…" at bounding box center [658, 69] width 1317 height 59
click at [440, 256] on img at bounding box center [334, 340] width 443 height 281
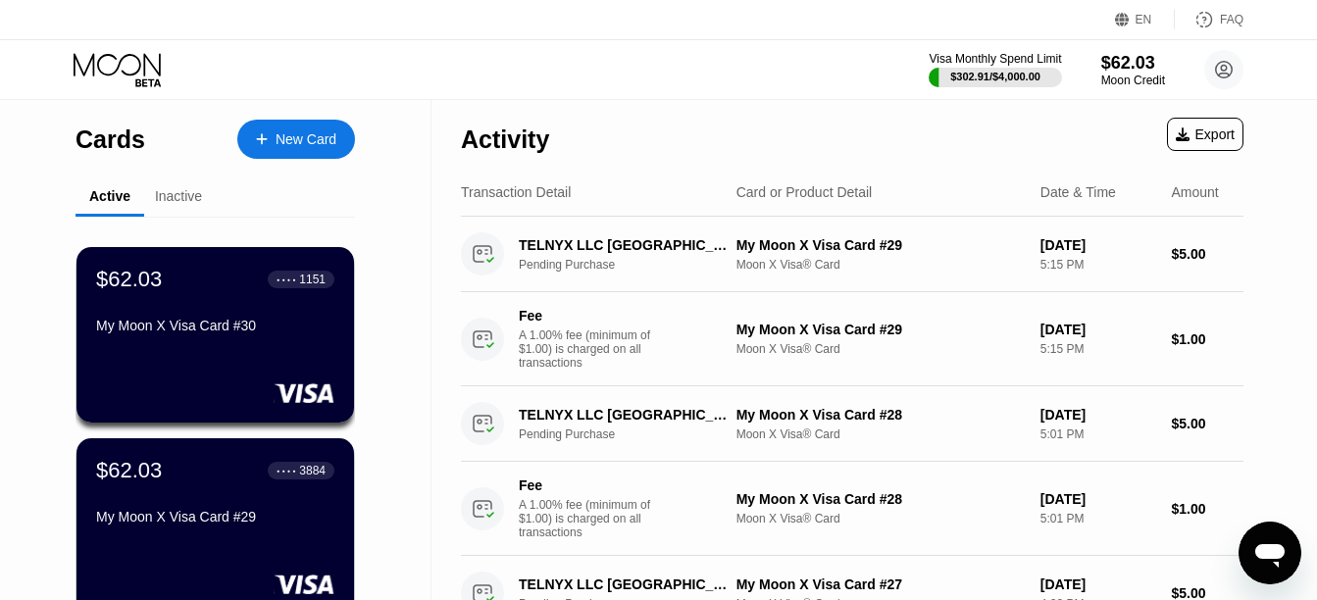
click at [202, 291] on div "$62.03 ● ● ● ● 1151" at bounding box center [215, 278] width 240 height 25
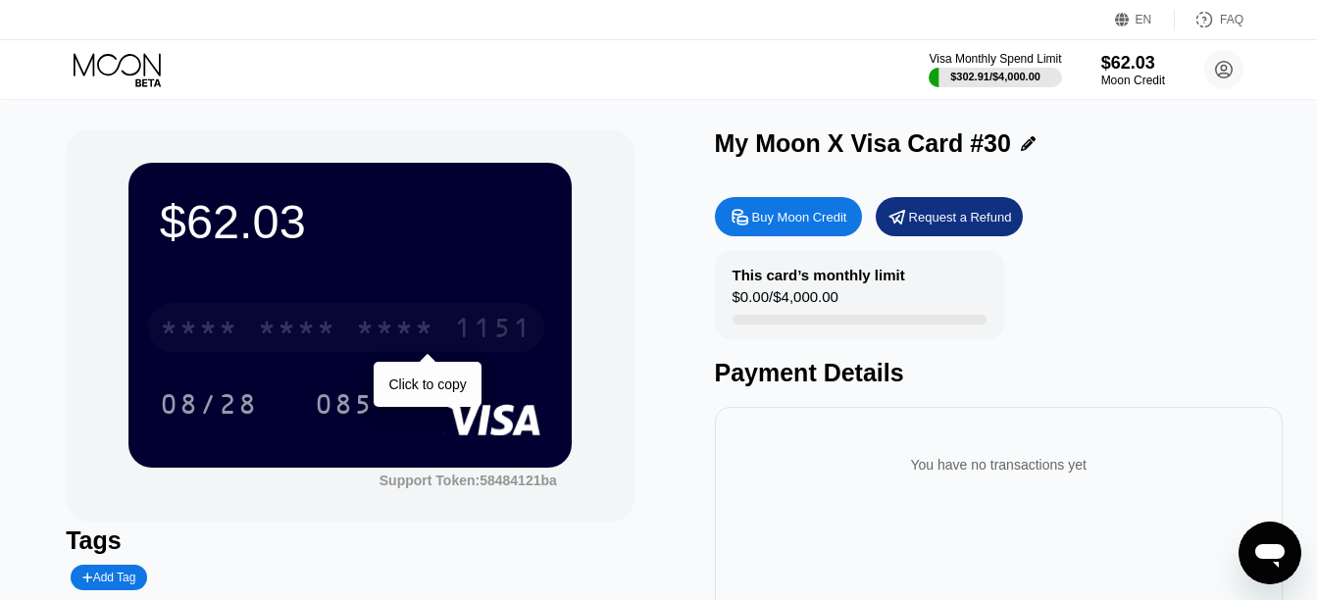
click at [385, 324] on div "* * * *" at bounding box center [395, 330] width 78 height 31
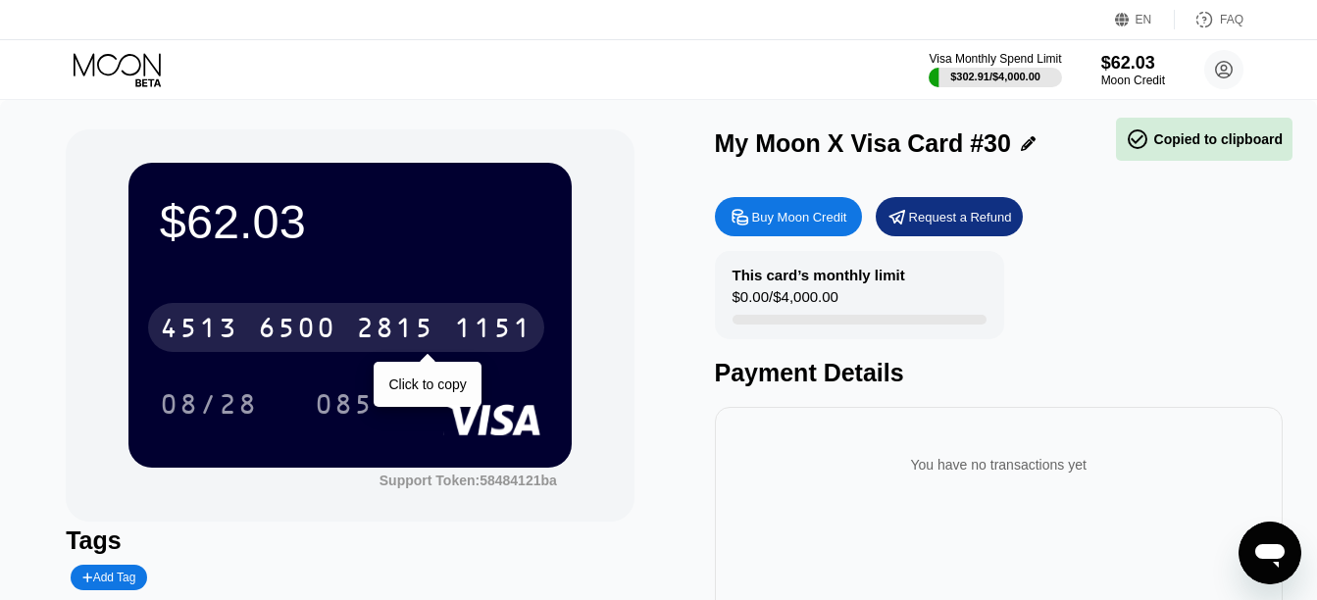
click at [386, 324] on div "2815" at bounding box center [395, 330] width 78 height 31
click at [386, 324] on div "* * * *" at bounding box center [395, 330] width 78 height 31
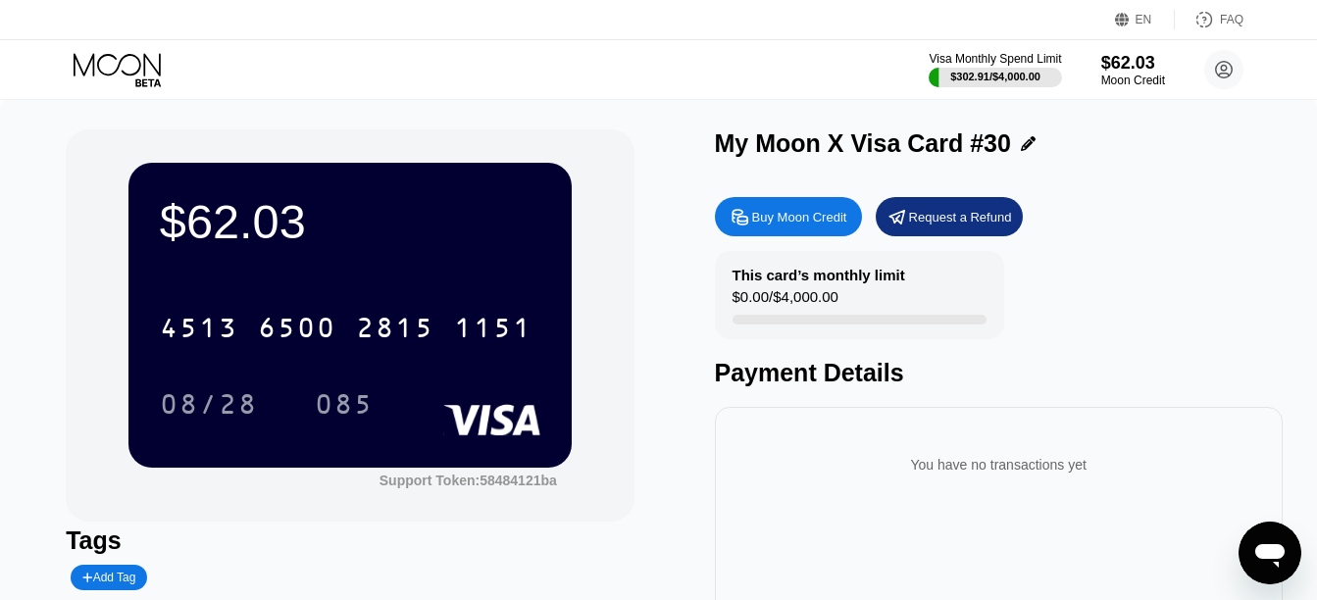
click at [1166, 230] on div "Buy Moon Credit Request a Refund" at bounding box center [999, 216] width 568 height 39
click at [145, 66] on icon at bounding box center [117, 64] width 87 height 23
